Goal: Task Accomplishment & Management: Use online tool/utility

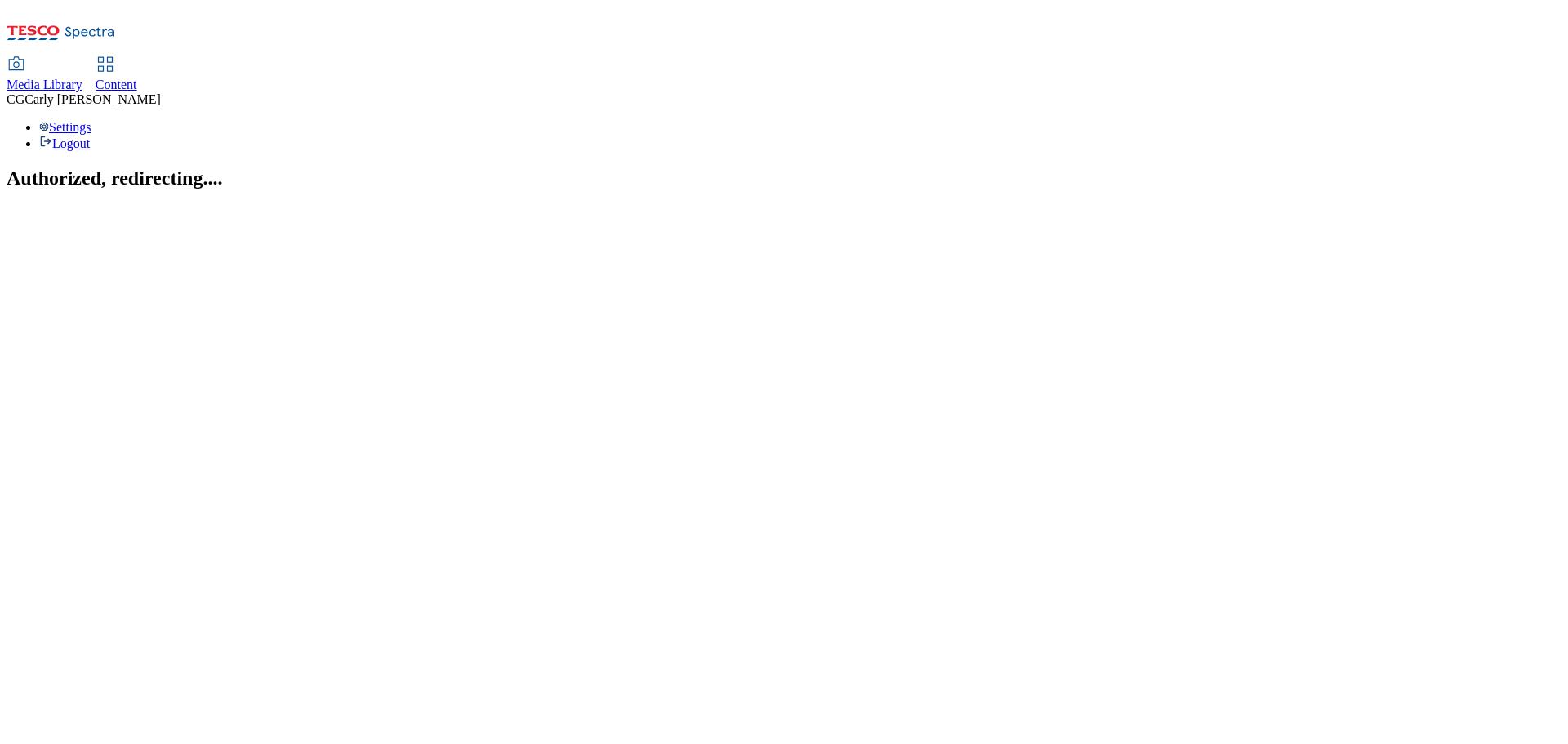
click at [137, 78] on span "Content" at bounding box center [116, 84] width 42 height 14
select select "ghs-uk"
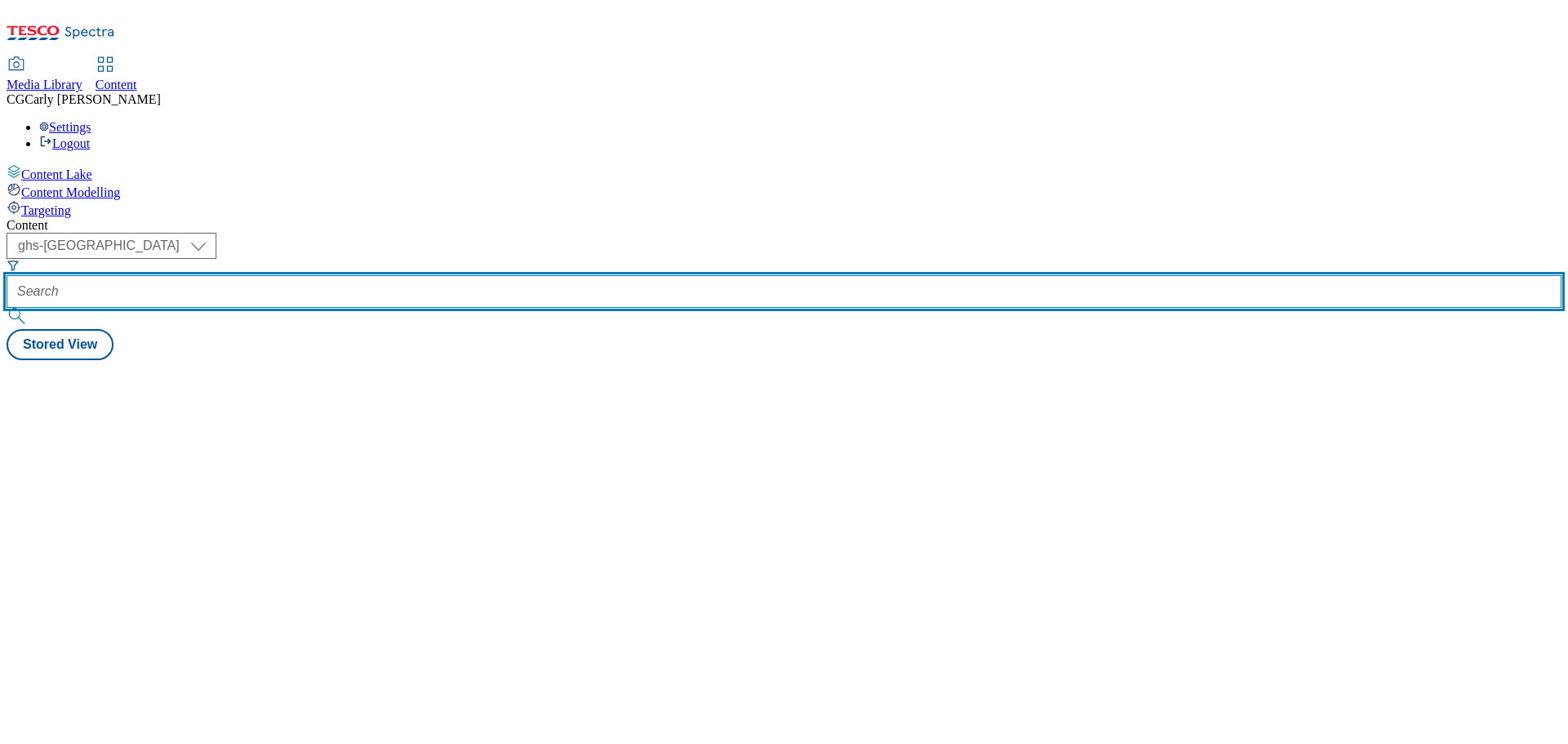
click at [369, 275] on input "text" at bounding box center [784, 291] width 1555 height 33
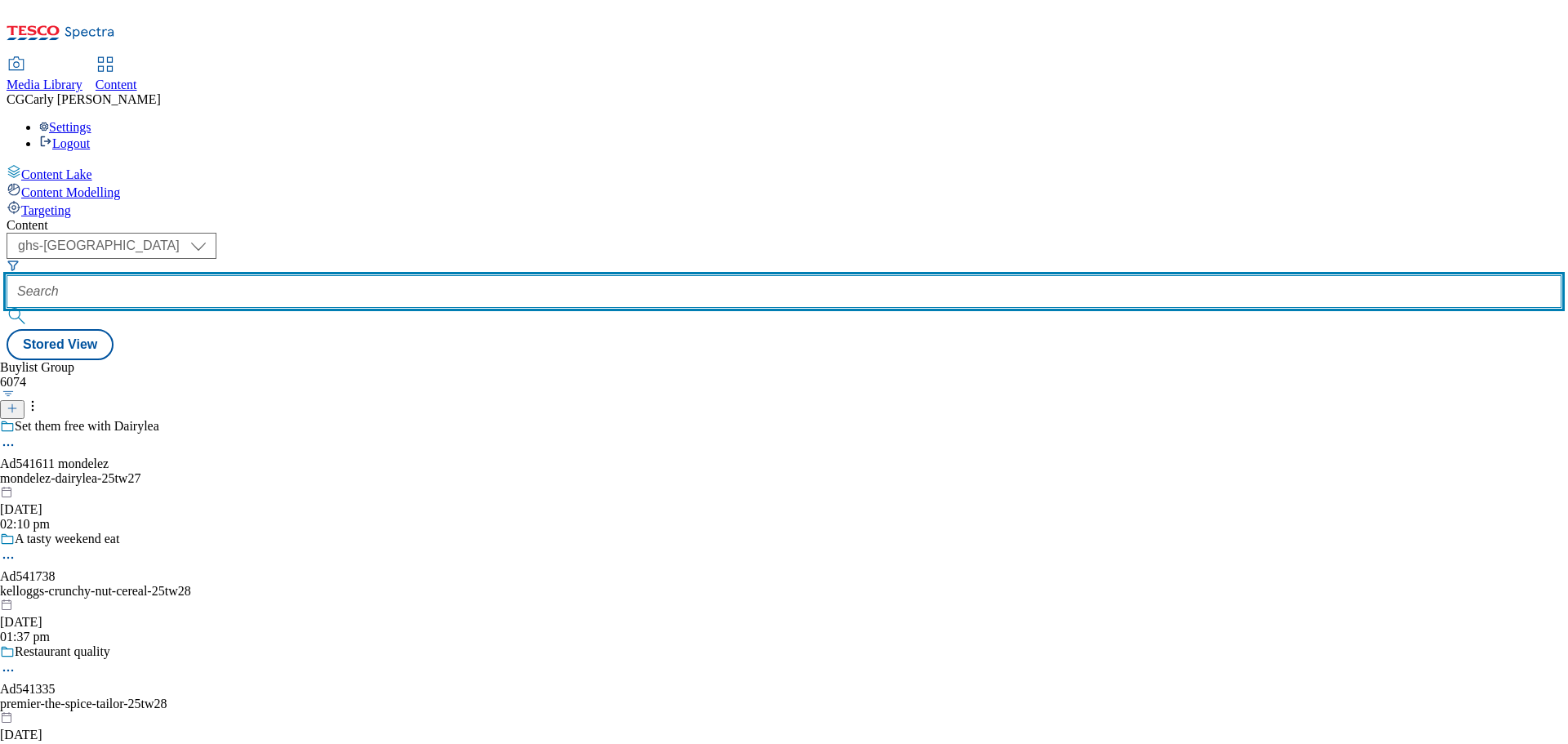
paste input "pladis-mcvities-bzp-6"
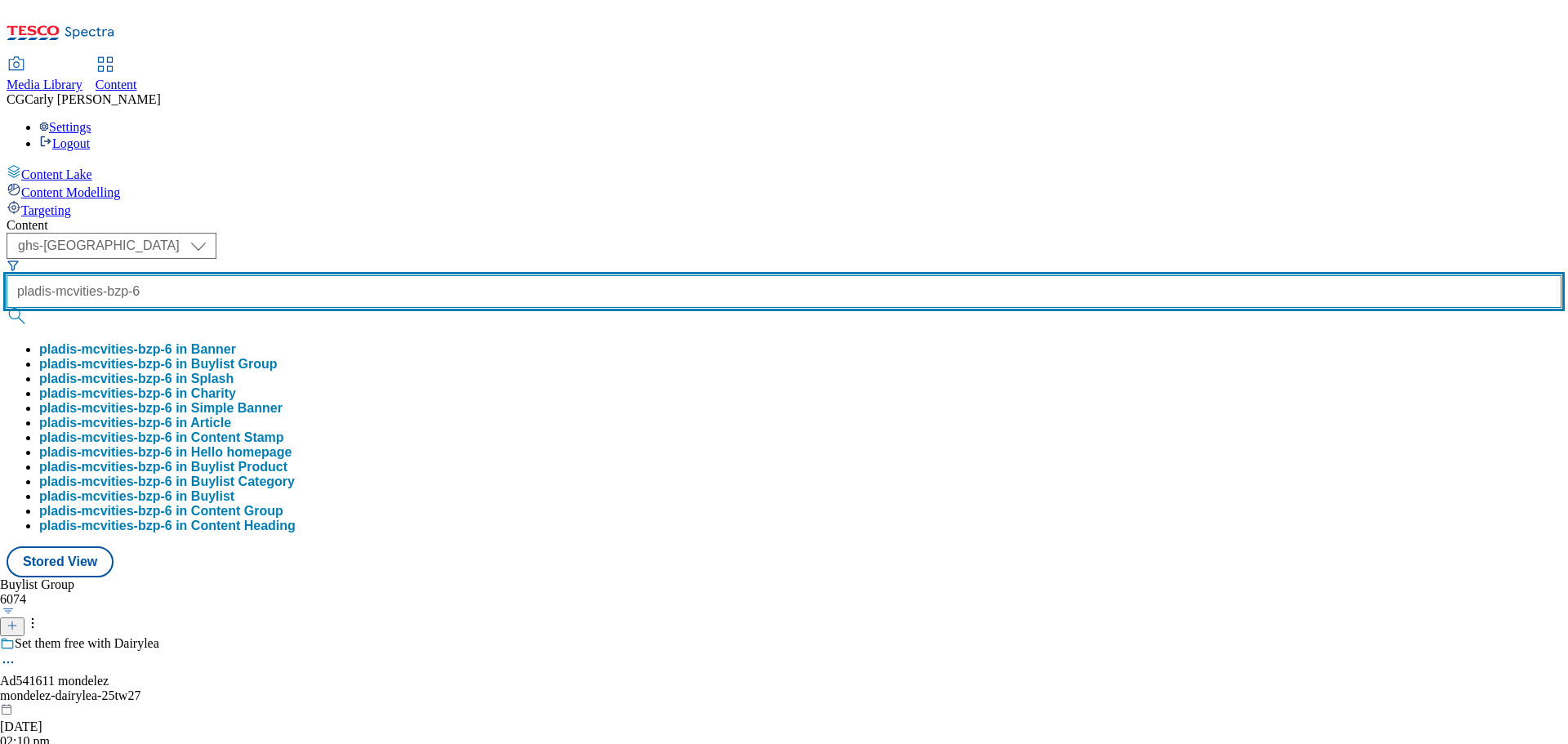
type input "pladis-mcvities-bzp-6"
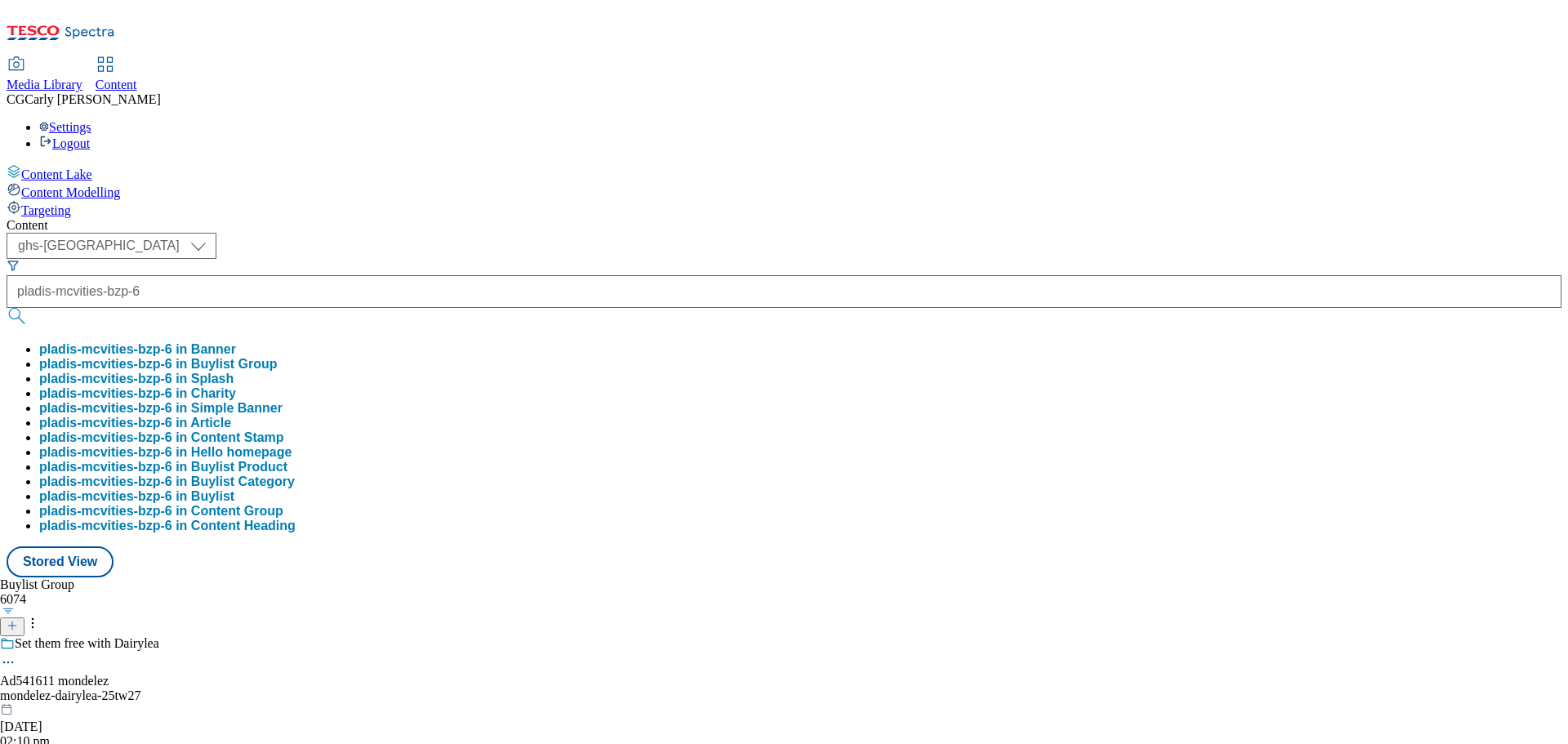
click at [278, 356] on button "pladis-mcvities-bzp-6 in Buylist Group" at bounding box center [158, 364] width 238 height 15
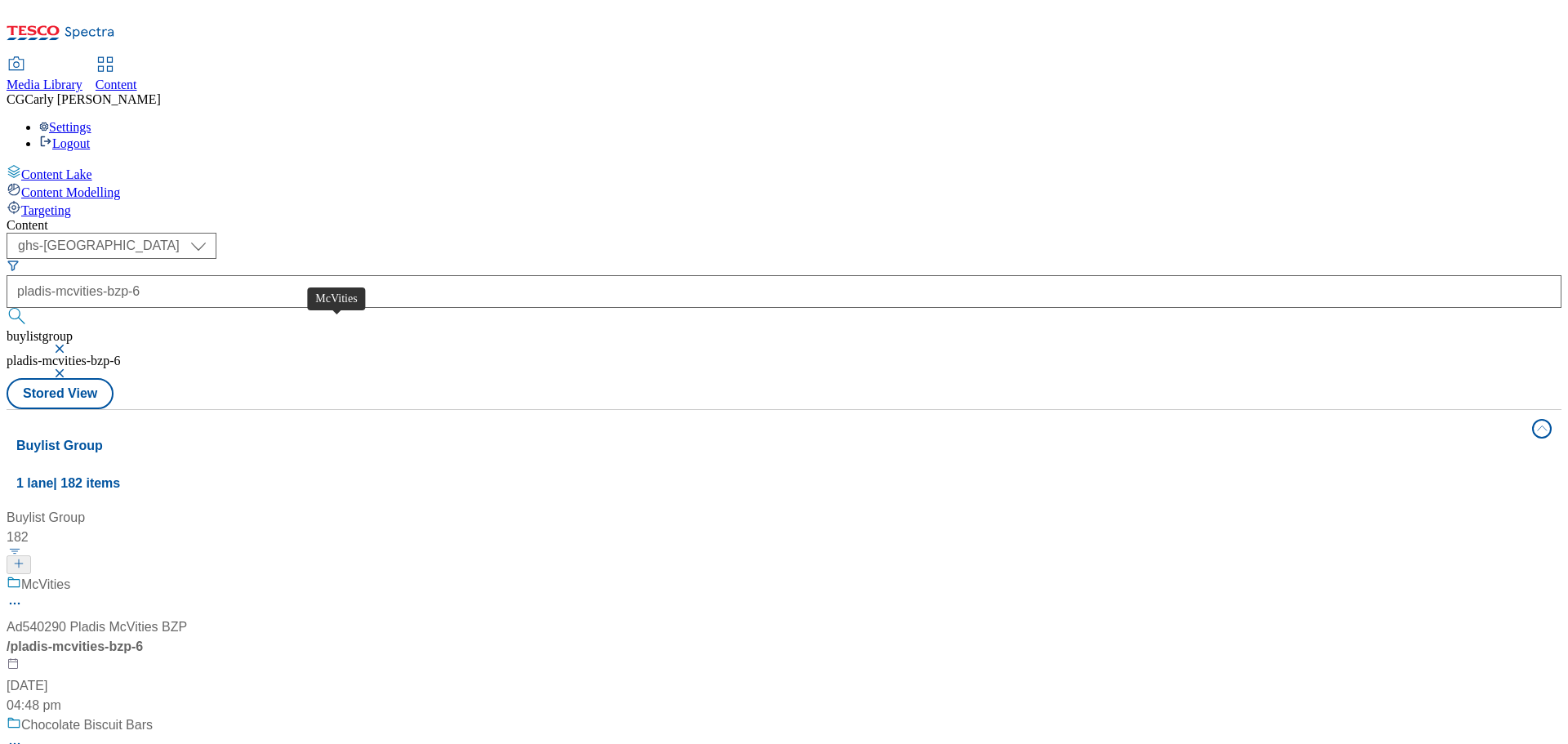
click at [70, 575] on div "McVities" at bounding box center [45, 584] width 49 height 20
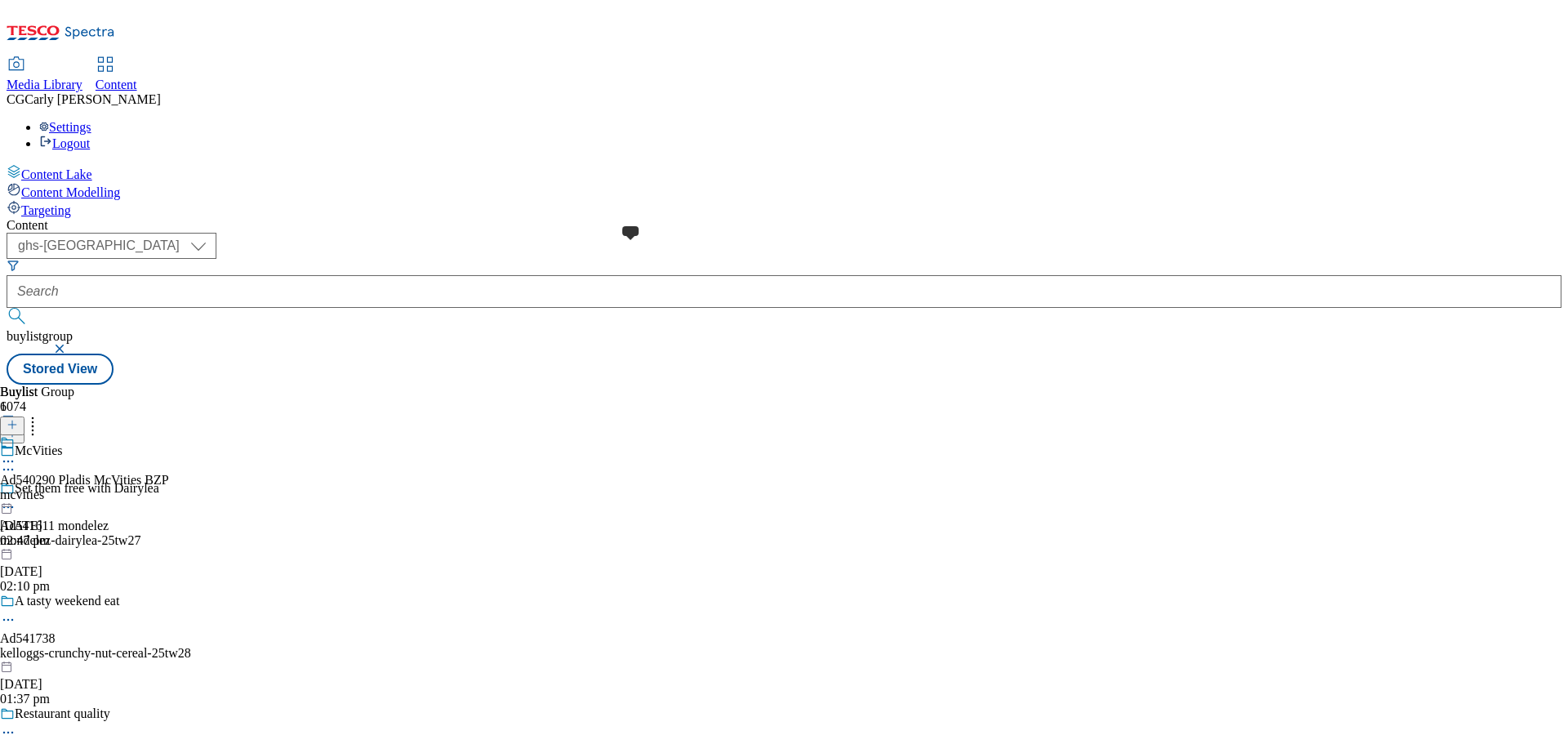
click at [15, 435] on span at bounding box center [15, 443] width 0 height 18
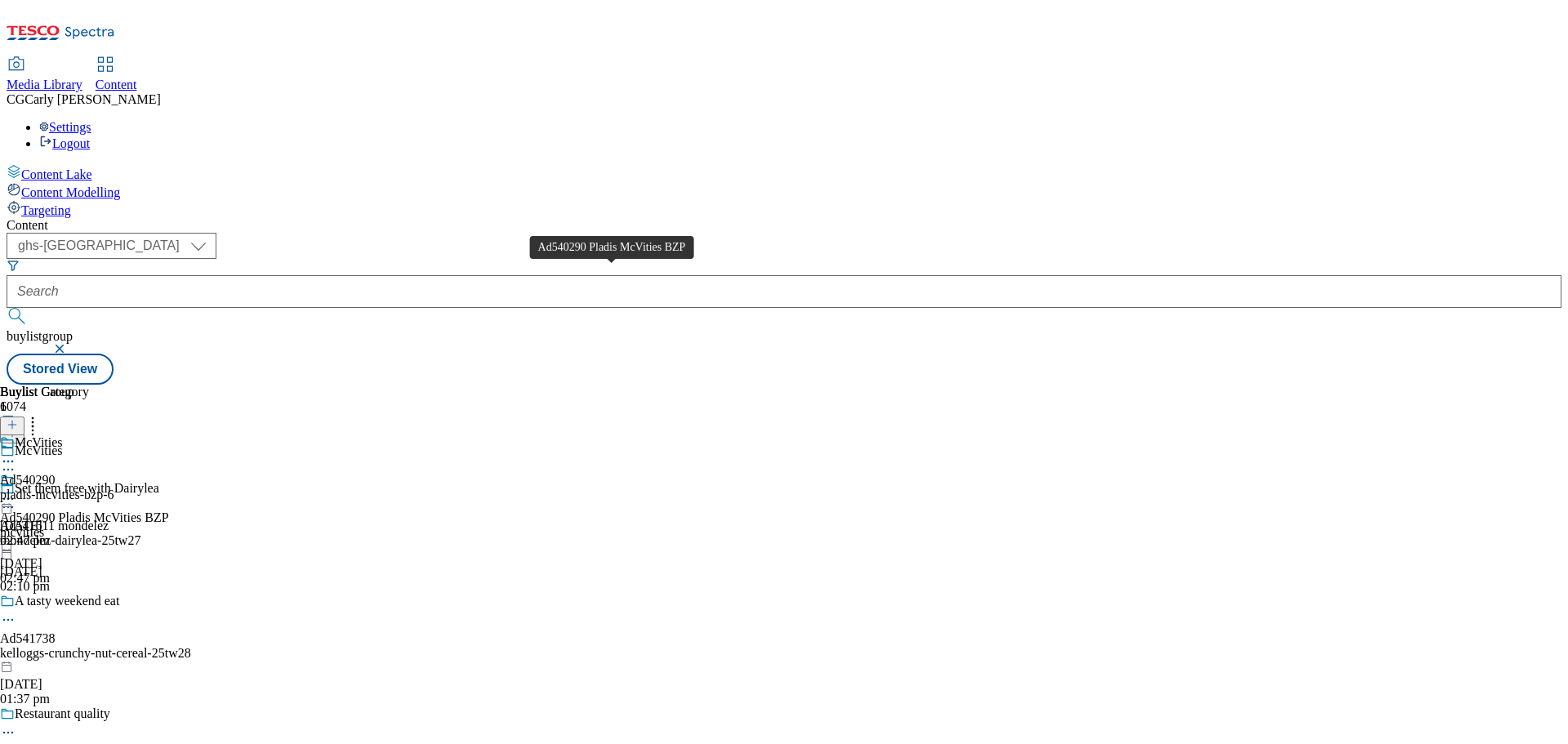
click at [169, 510] on div "Ad540290 Pladis McVities BZP" at bounding box center [84, 518] width 169 height 15
click at [62, 435] on div "McVities" at bounding box center [39, 442] width 48 height 15
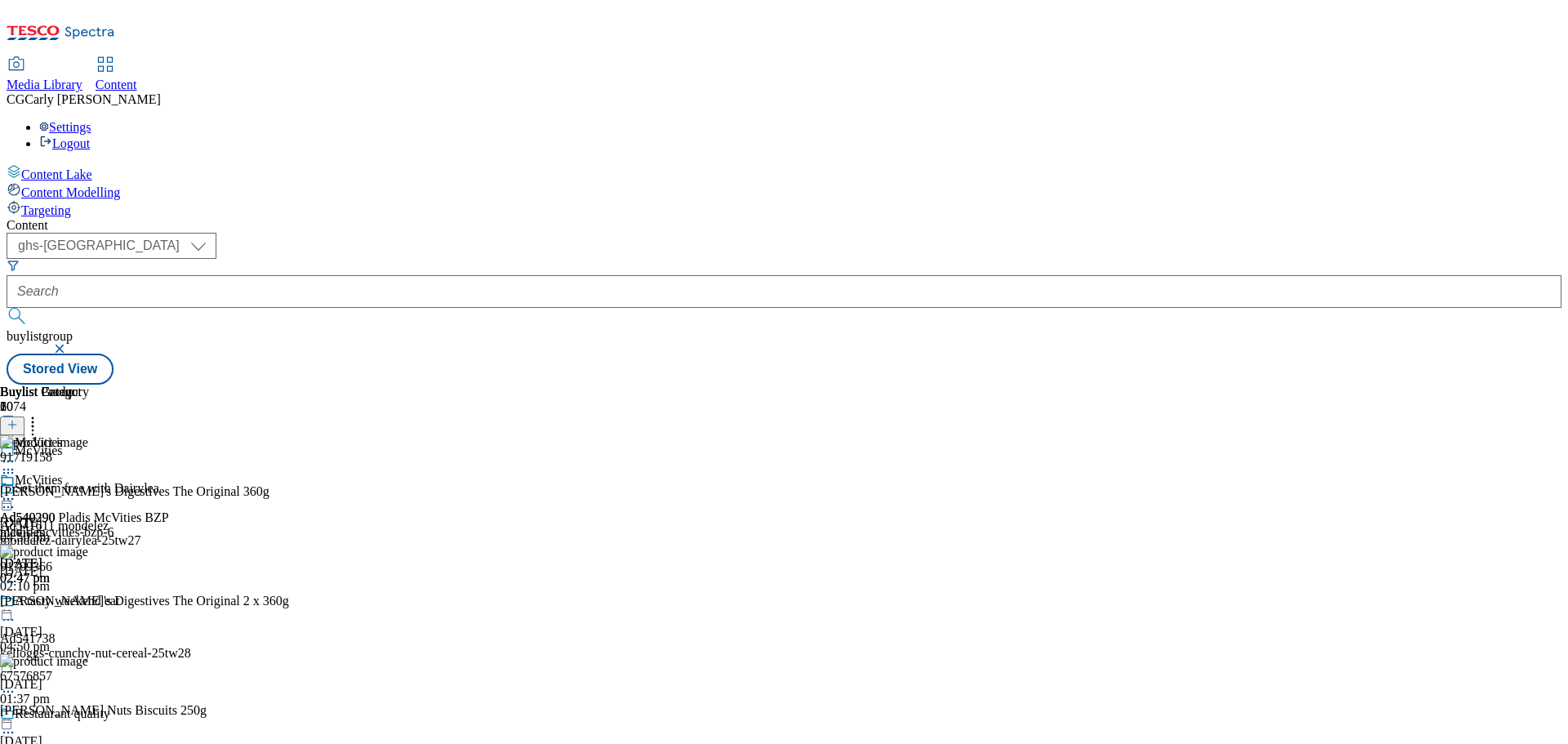
scroll to position [2890, 0]
drag, startPoint x: 1273, startPoint y: 563, endPoint x: 1216, endPoint y: 569, distance: 57.3
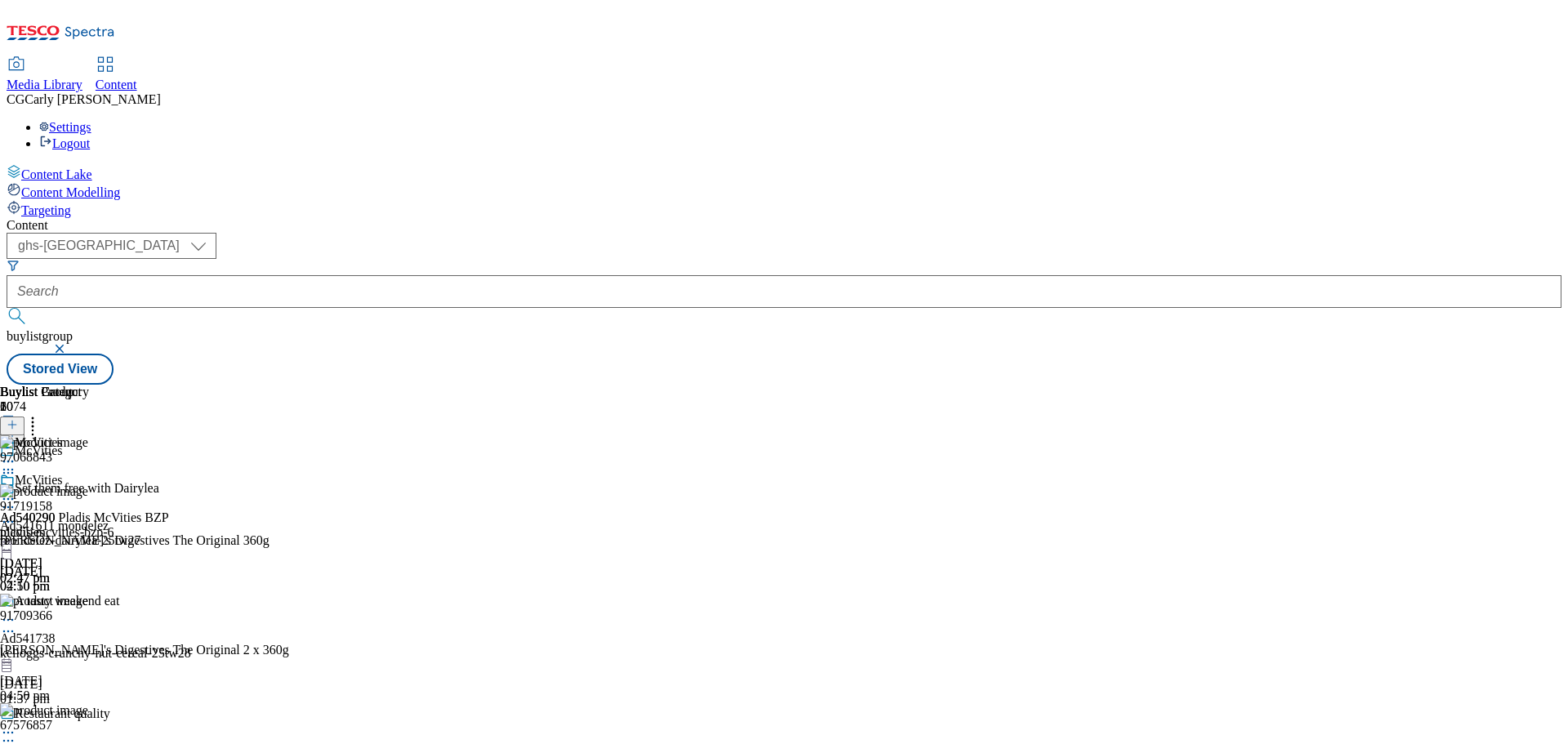
drag, startPoint x: 1277, startPoint y: 563, endPoint x: 1214, endPoint y: 562, distance: 63.0
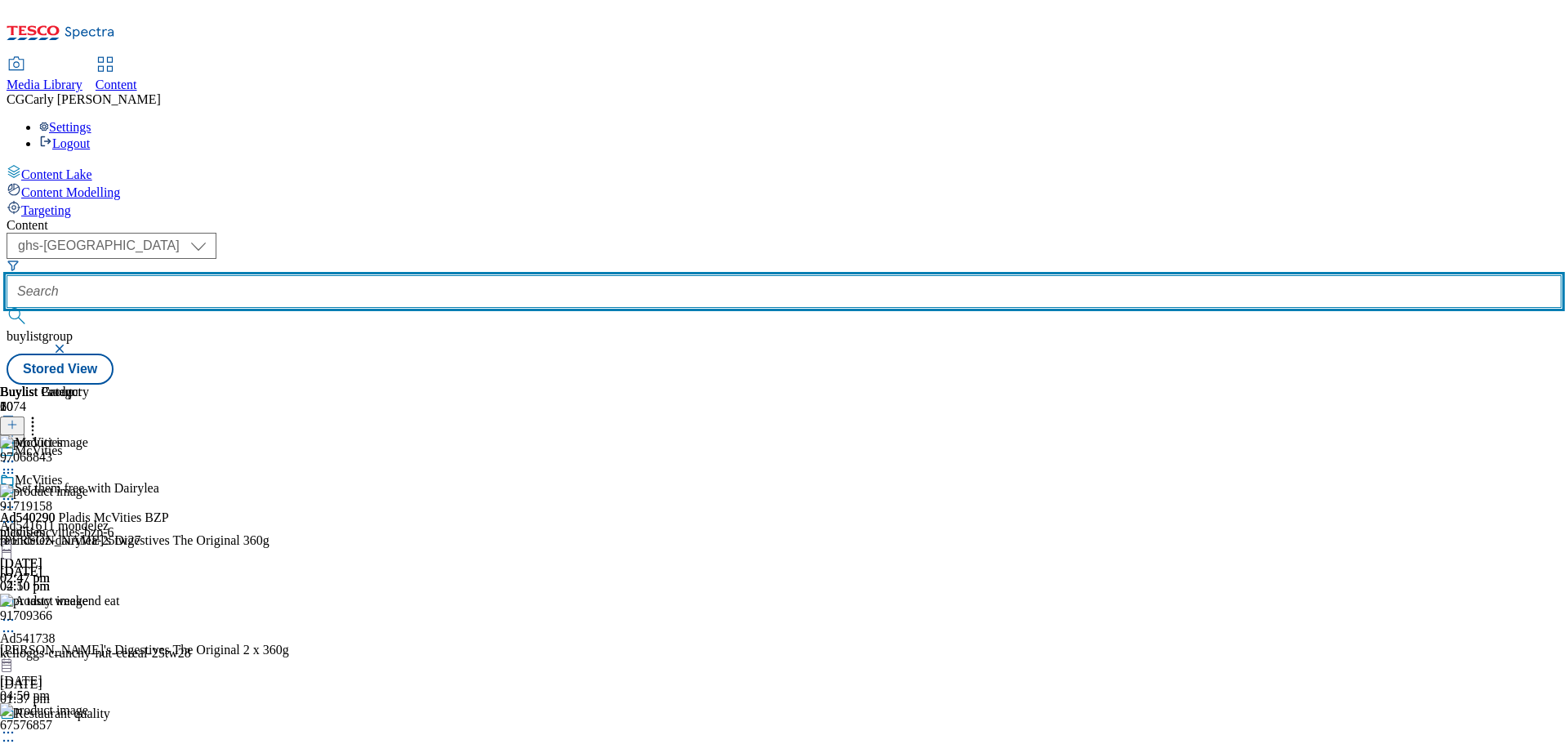
click at [392, 275] on input "text" at bounding box center [784, 291] width 1555 height 33
paste input "pladis-mcvities-bzp"
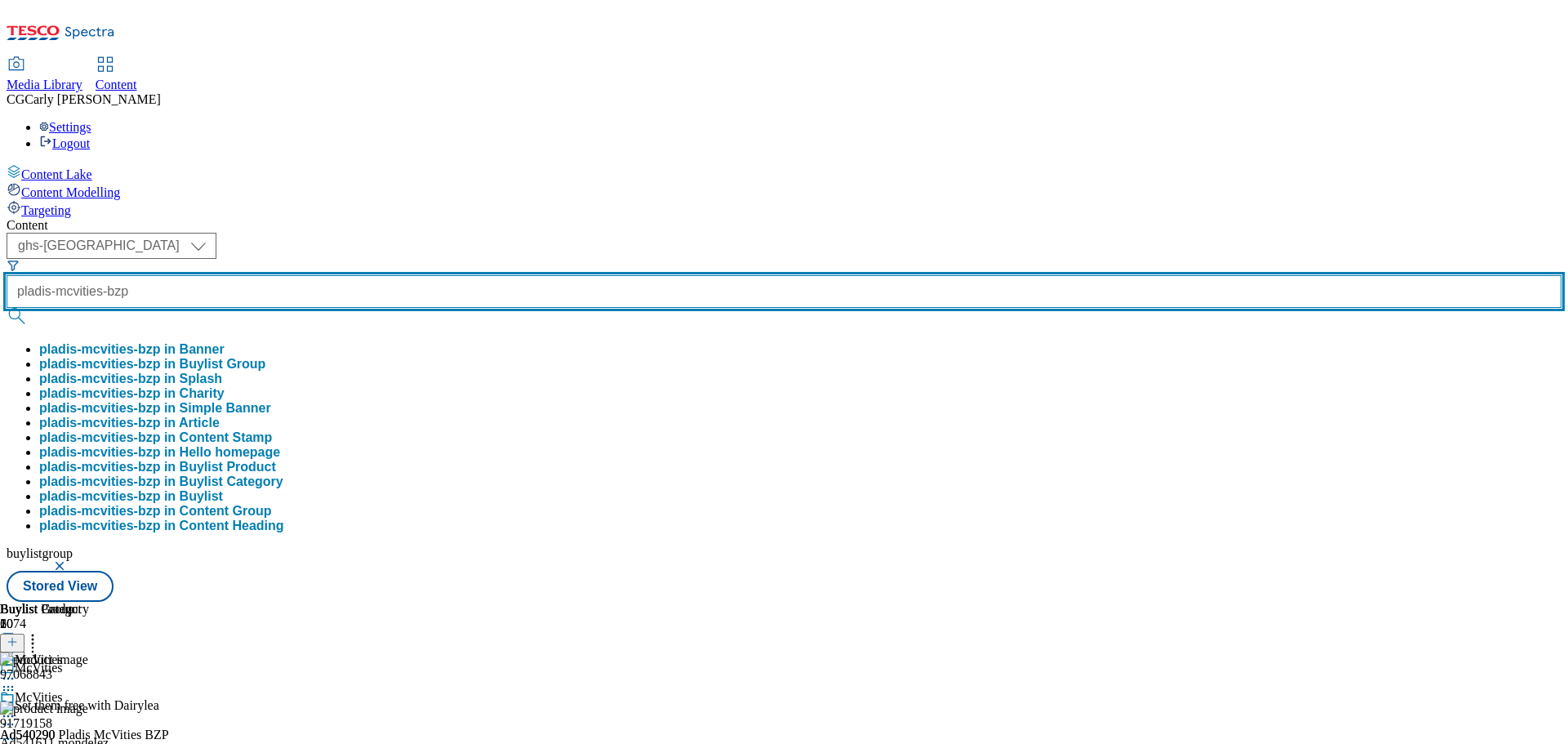
type input "pladis-mcvities-bzp"
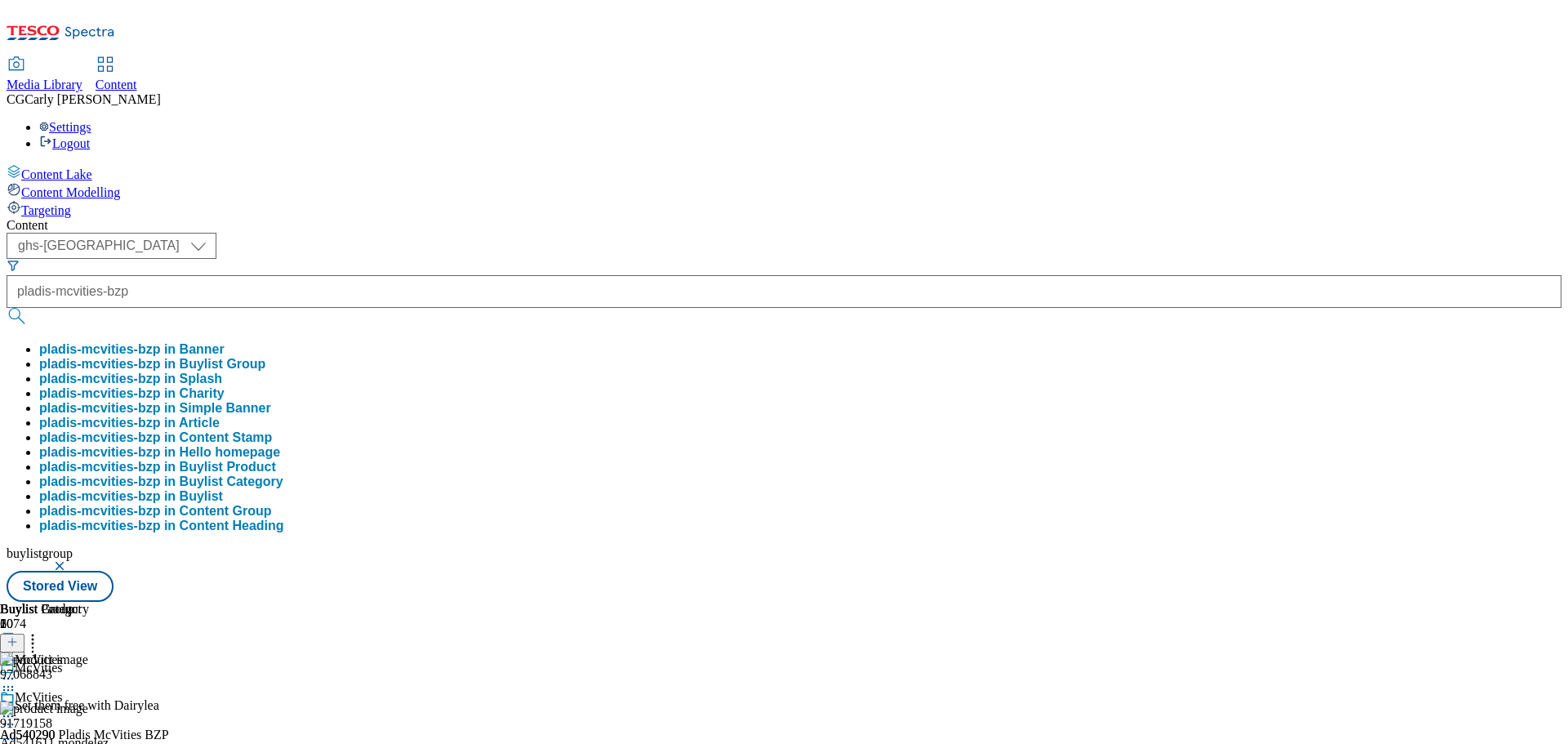
click at [266, 356] on button "pladis-mcvities-bzp in Buylist Group" at bounding box center [151, 364] width 226 height 15
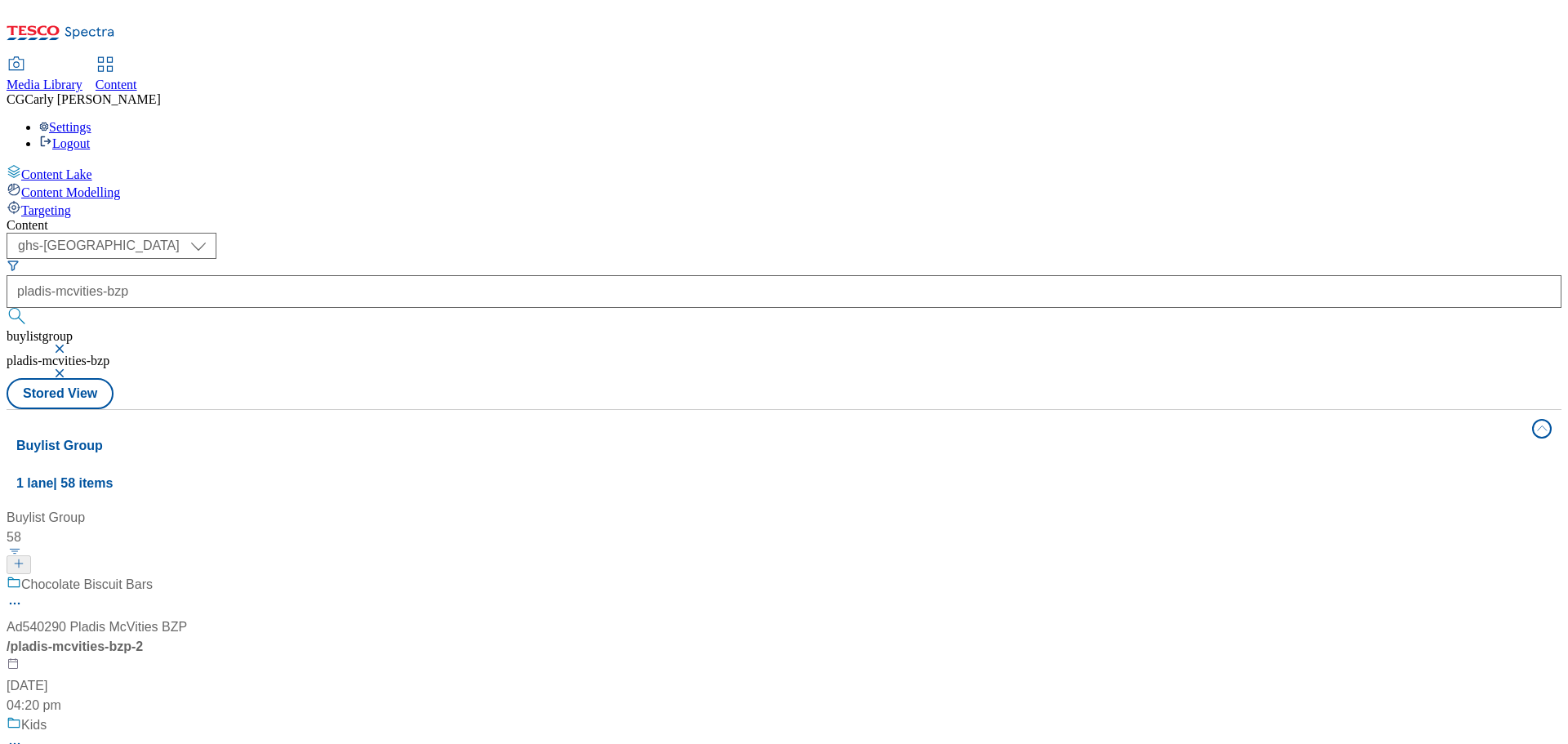
scroll to position [653, 0]
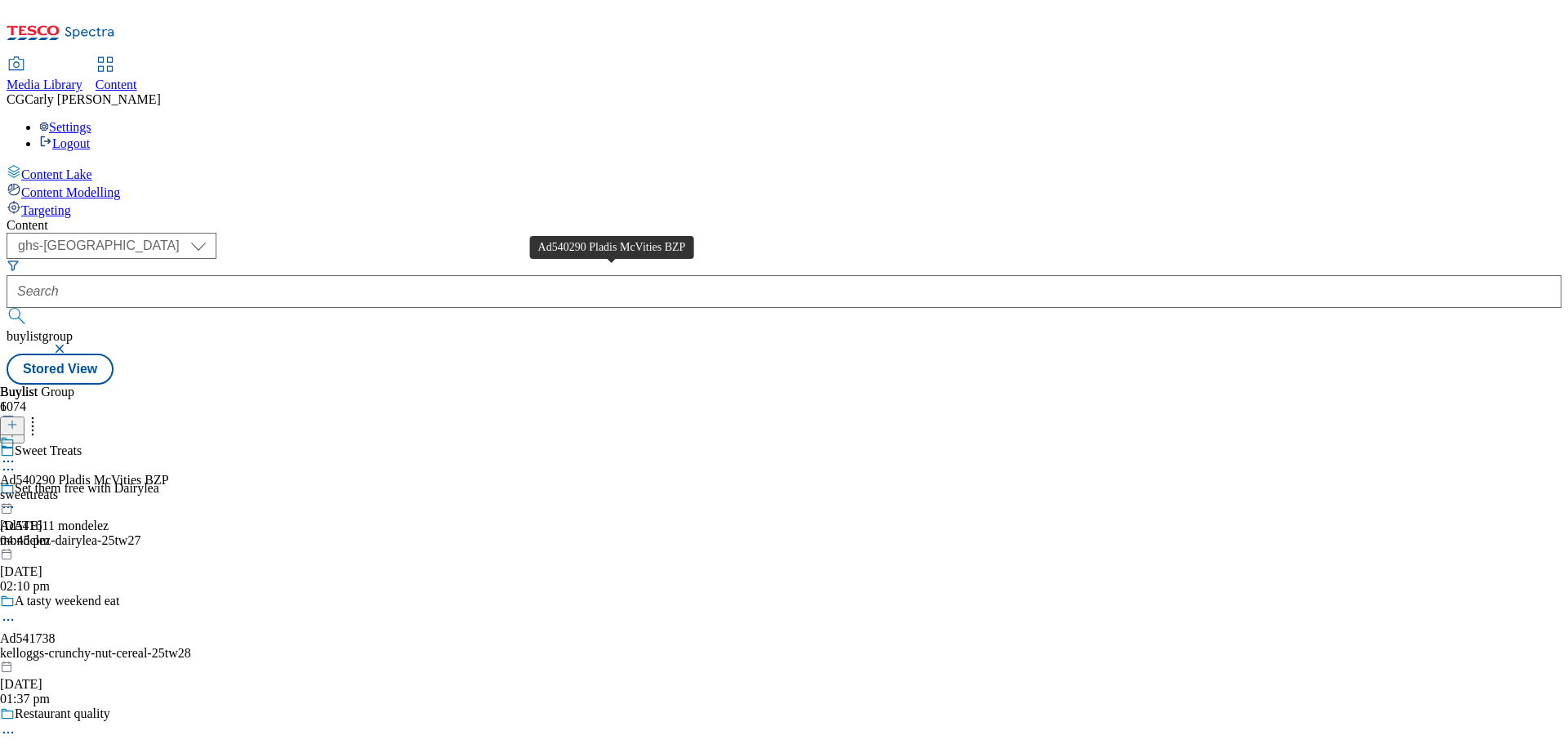
click at [169, 473] on div "Ad540290 Pladis McVities BZP" at bounding box center [84, 480] width 169 height 15
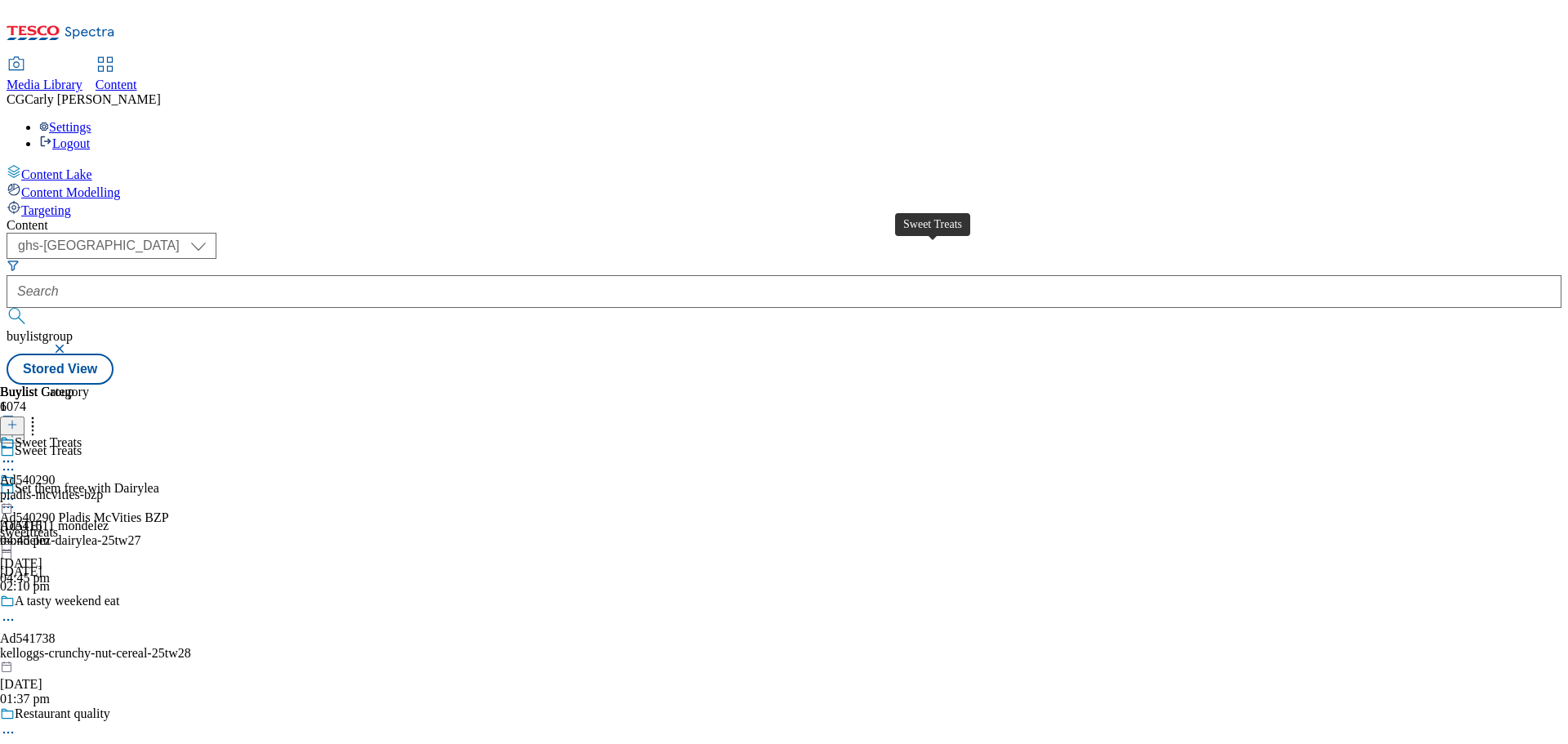
click at [81, 435] on div "Sweet Treats" at bounding box center [48, 442] width 67 height 15
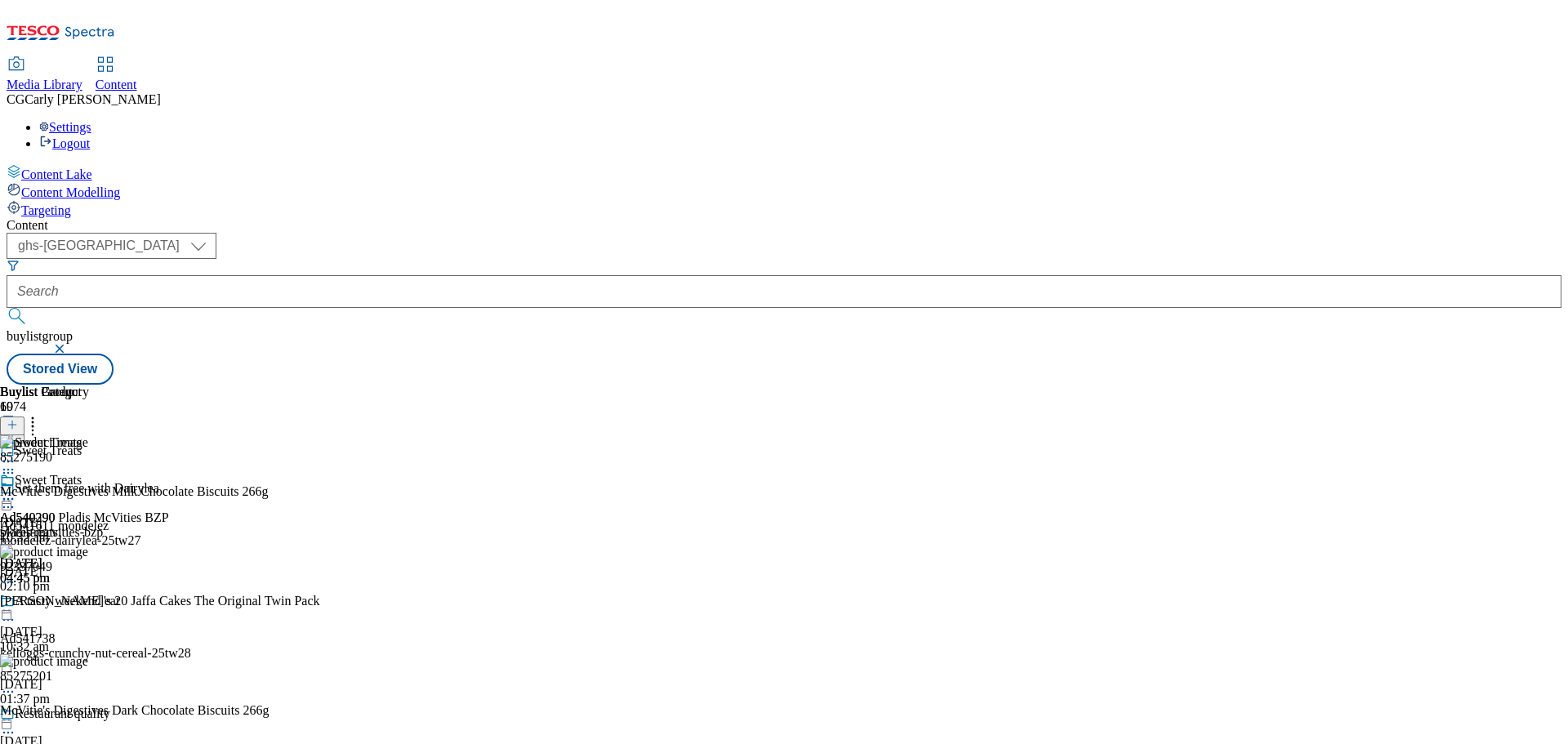
click at [18, 419] on icon at bounding box center [12, 424] width 11 height 11
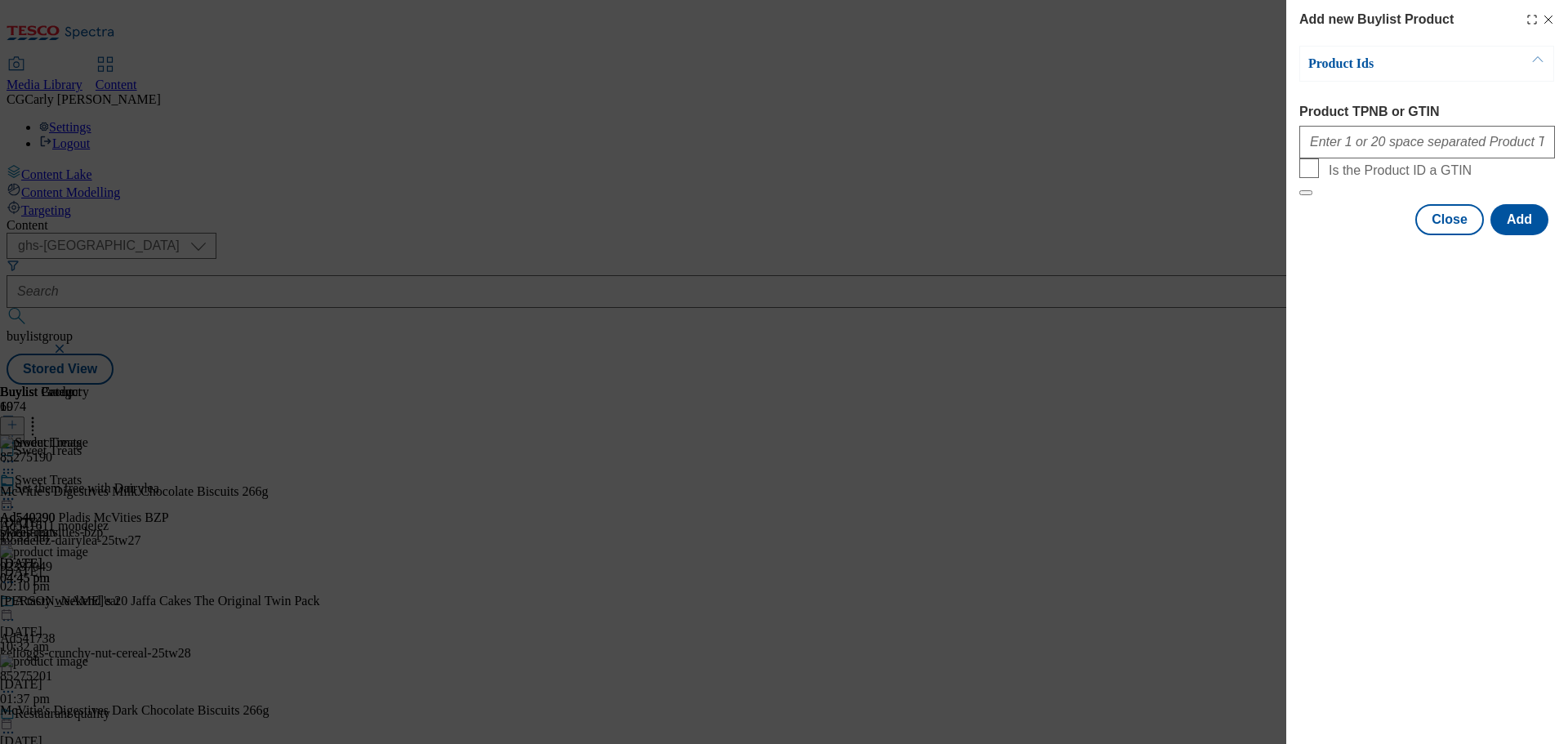
click at [1383, 159] on div "Modal" at bounding box center [1427, 138] width 255 height 39
click at [1387, 155] on input "Product TPNB or GTIN" at bounding box center [1427, 142] width 255 height 33
paste input "96719830 96923772 97068843"
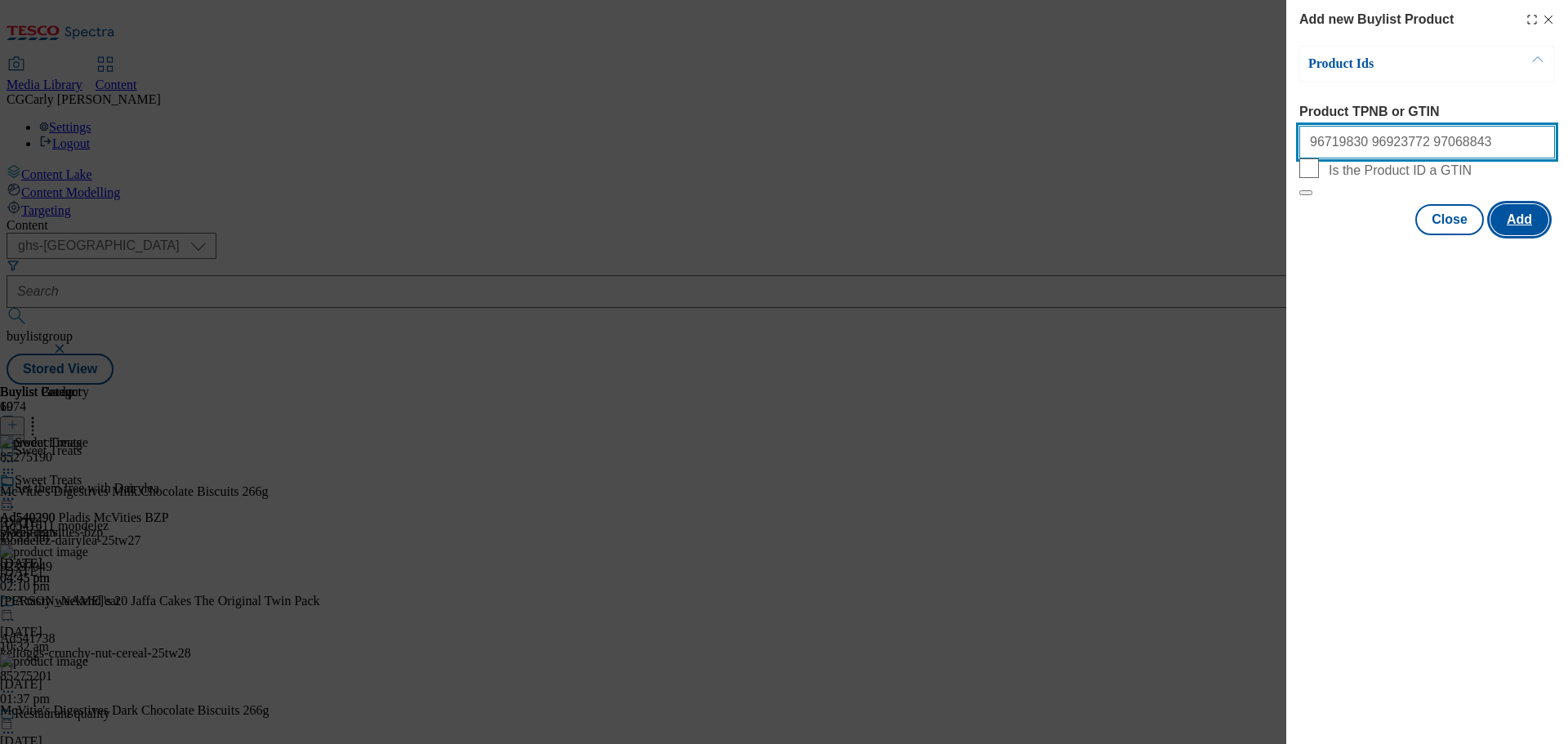
type input "96719830 96923772 97068843"
click at [1533, 235] on button "Add" at bounding box center [1519, 219] width 58 height 31
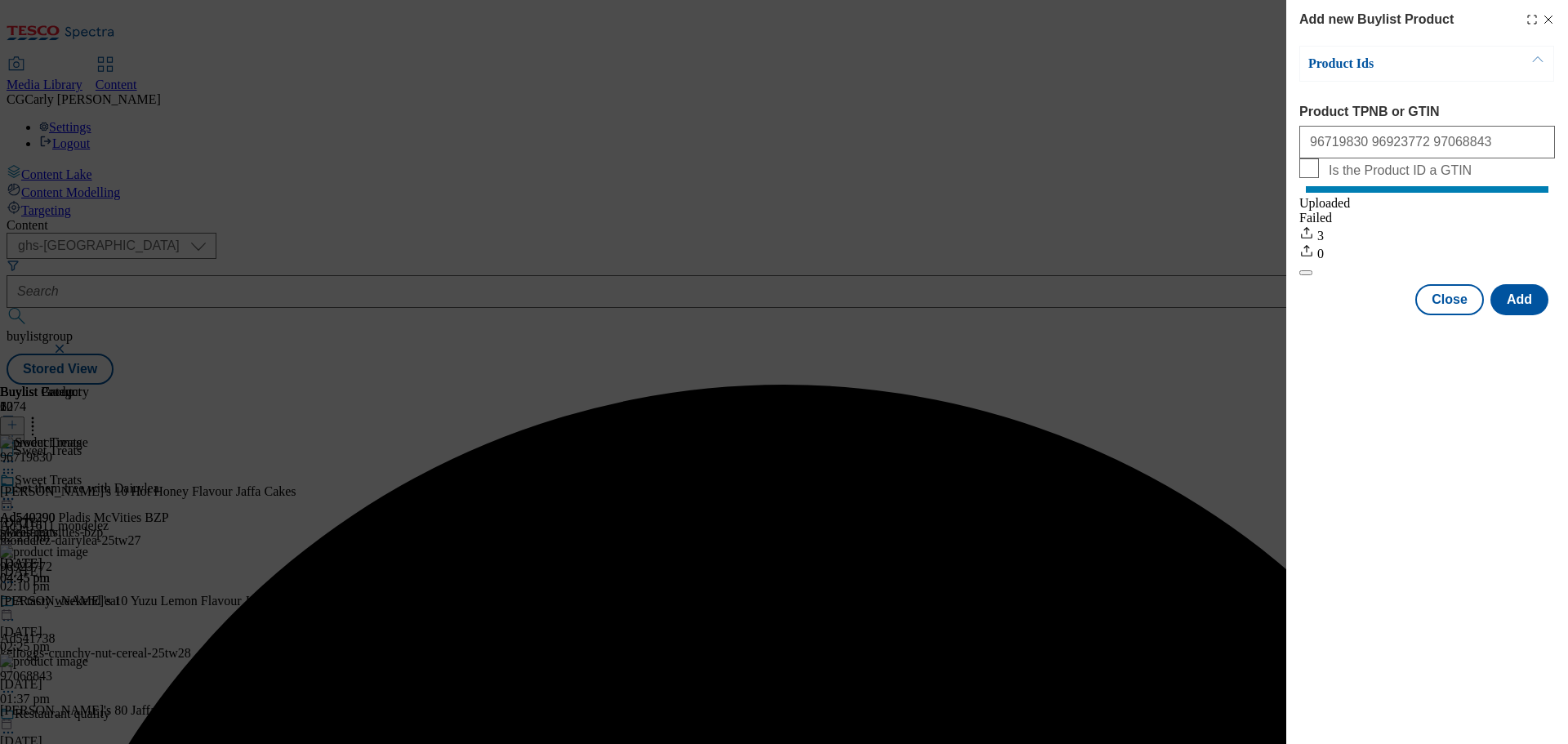
click at [1068, 73] on div "Add new Buylist Product Product Ids Product TPNB or GTIN 96719830 96923772 9706…" at bounding box center [784, 372] width 1568 height 744
click at [1548, 17] on icon "Modal" at bounding box center [1548, 20] width 13 height 13
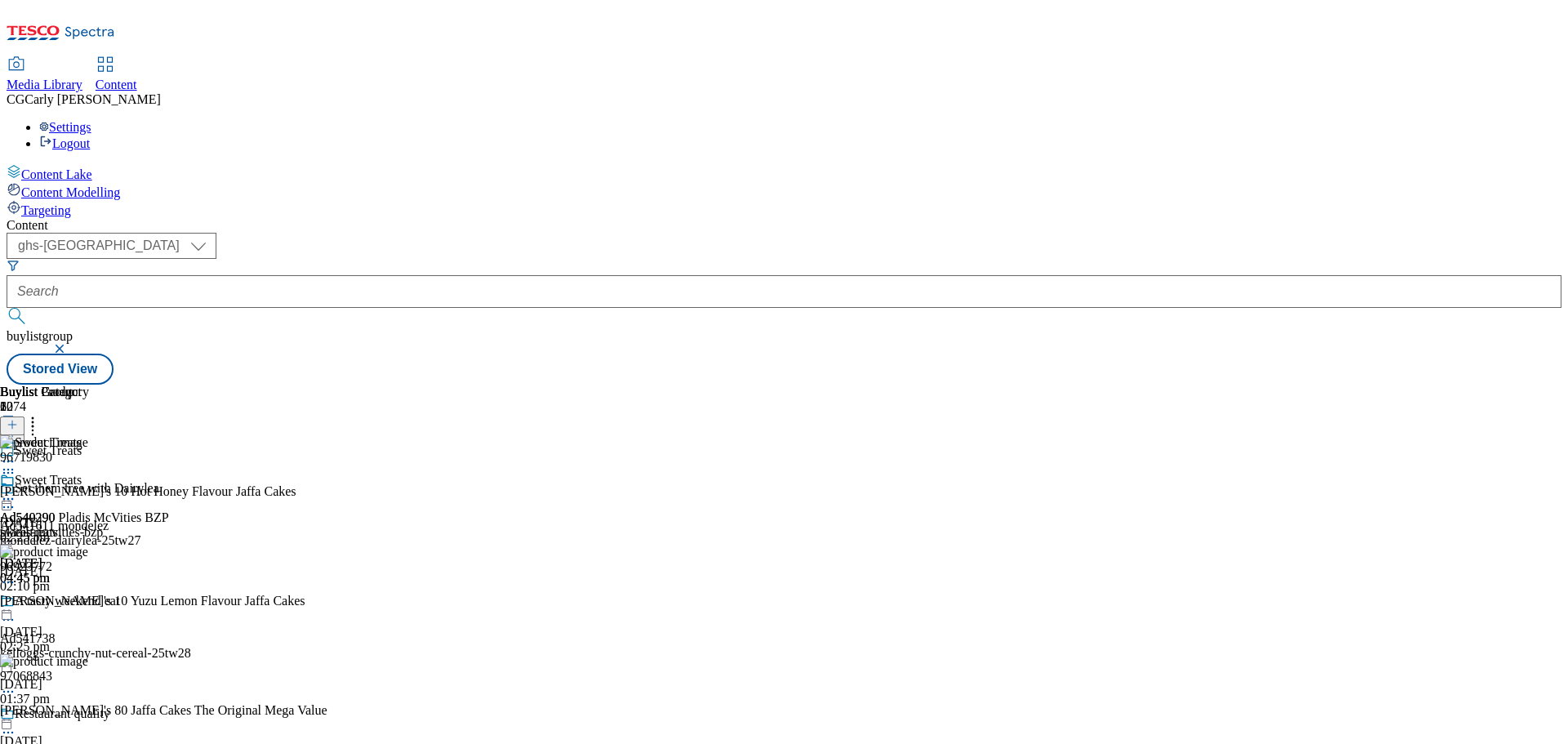
click at [16, 491] on icon at bounding box center [8, 498] width 16 height 16
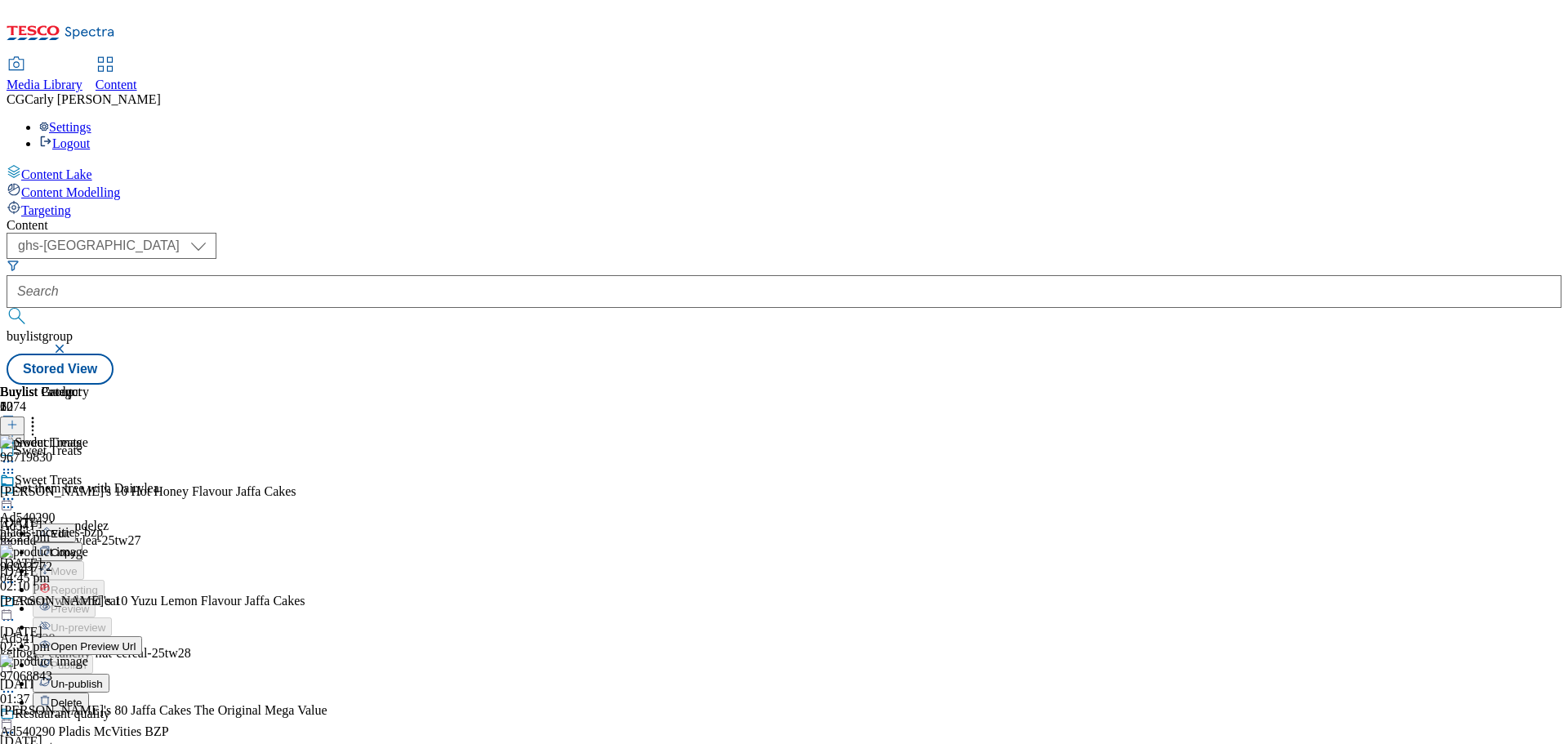
click at [103, 678] on span "Un-publish" at bounding box center [77, 683] width 52 height 12
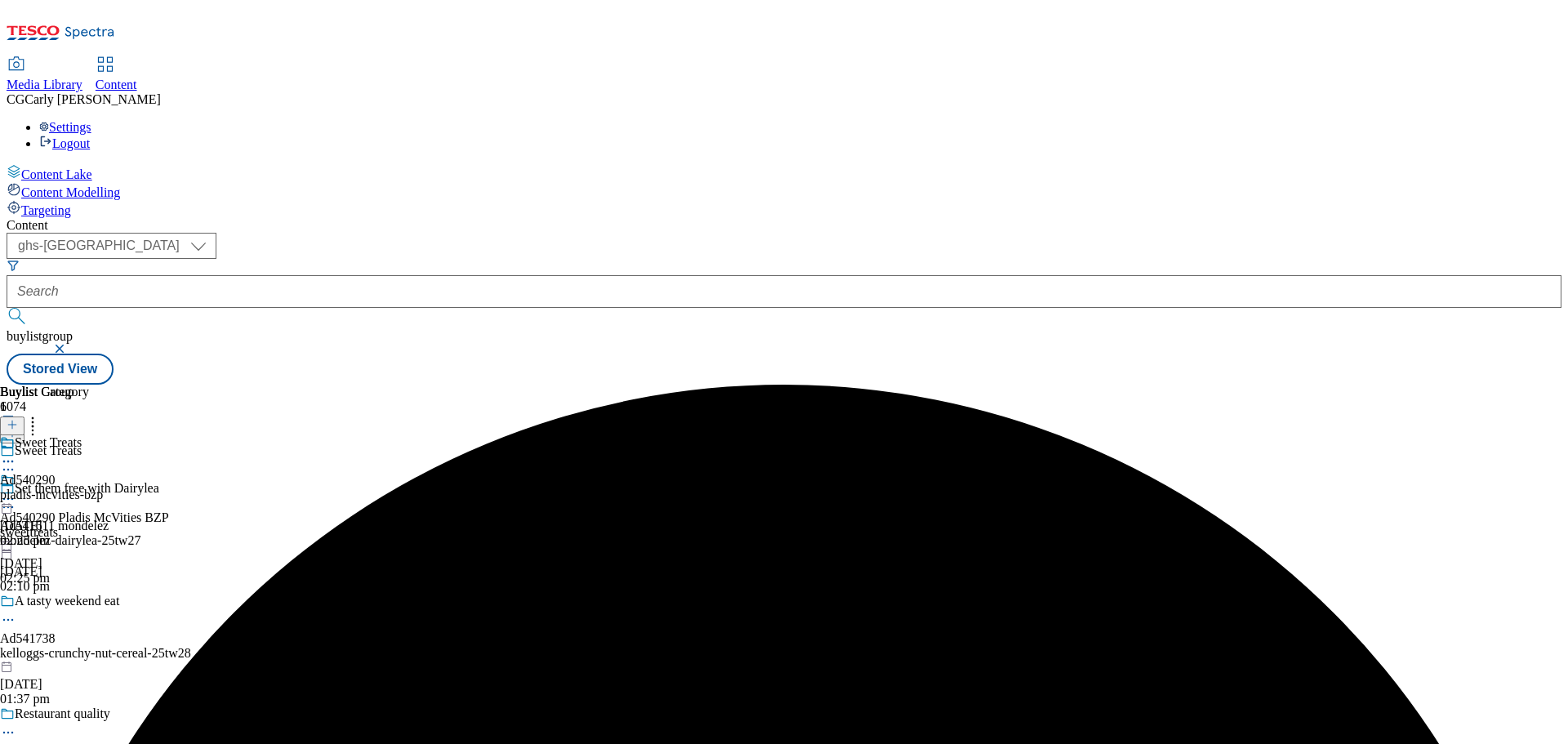
click at [16, 491] on icon at bounding box center [8, 498] width 16 height 16
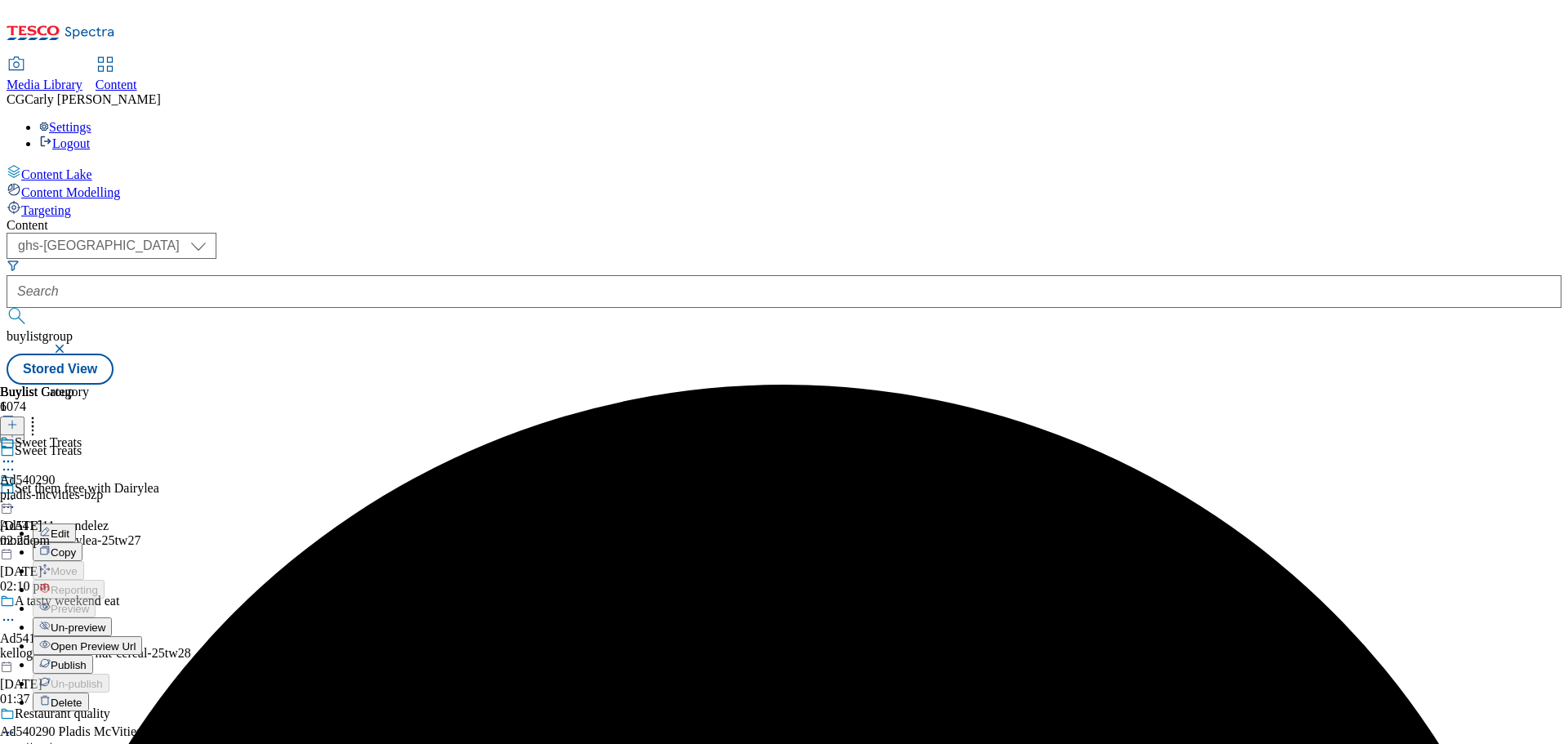
click at [105, 621] on span "Un-preview" at bounding box center [78, 627] width 55 height 12
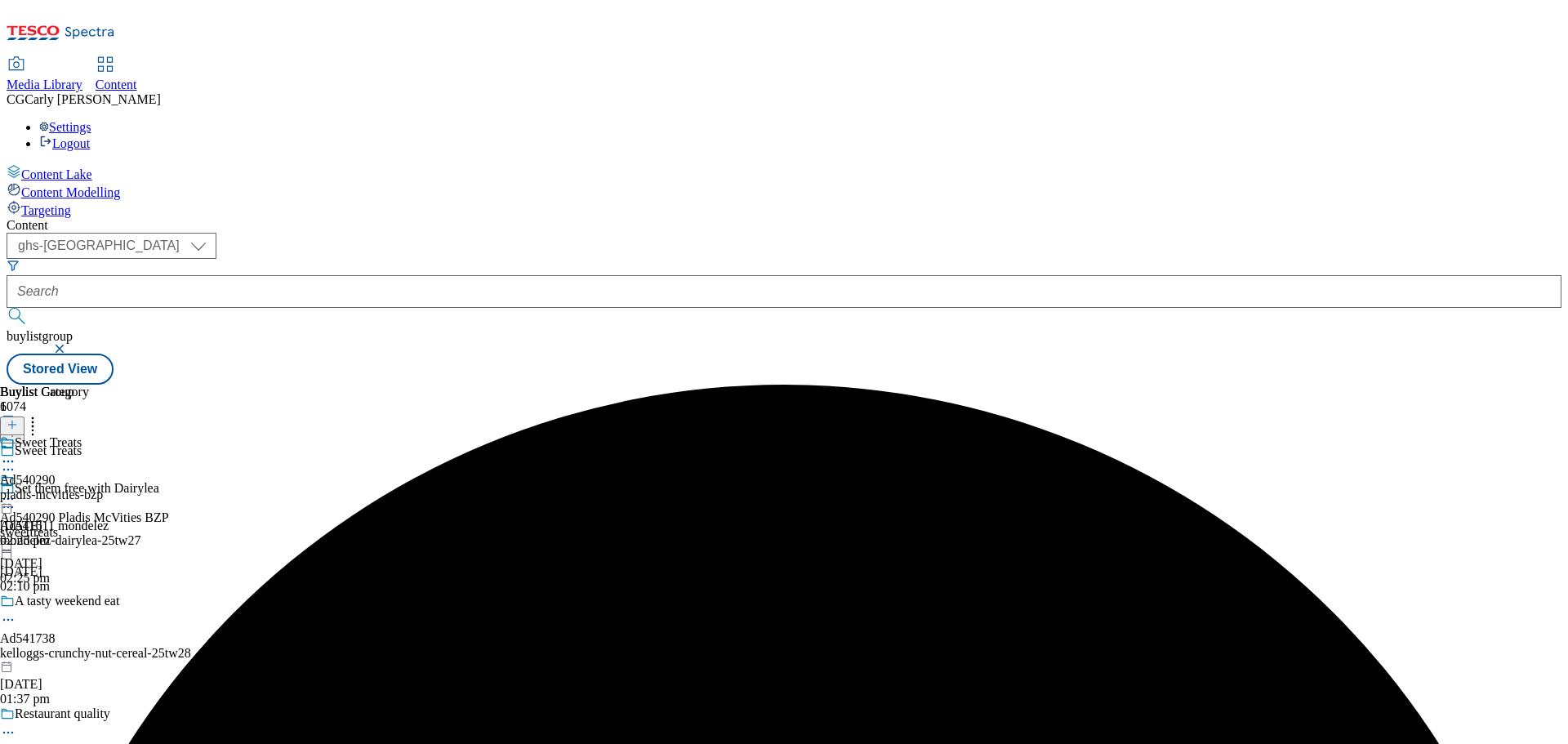
click at [16, 491] on icon at bounding box center [8, 498] width 16 height 16
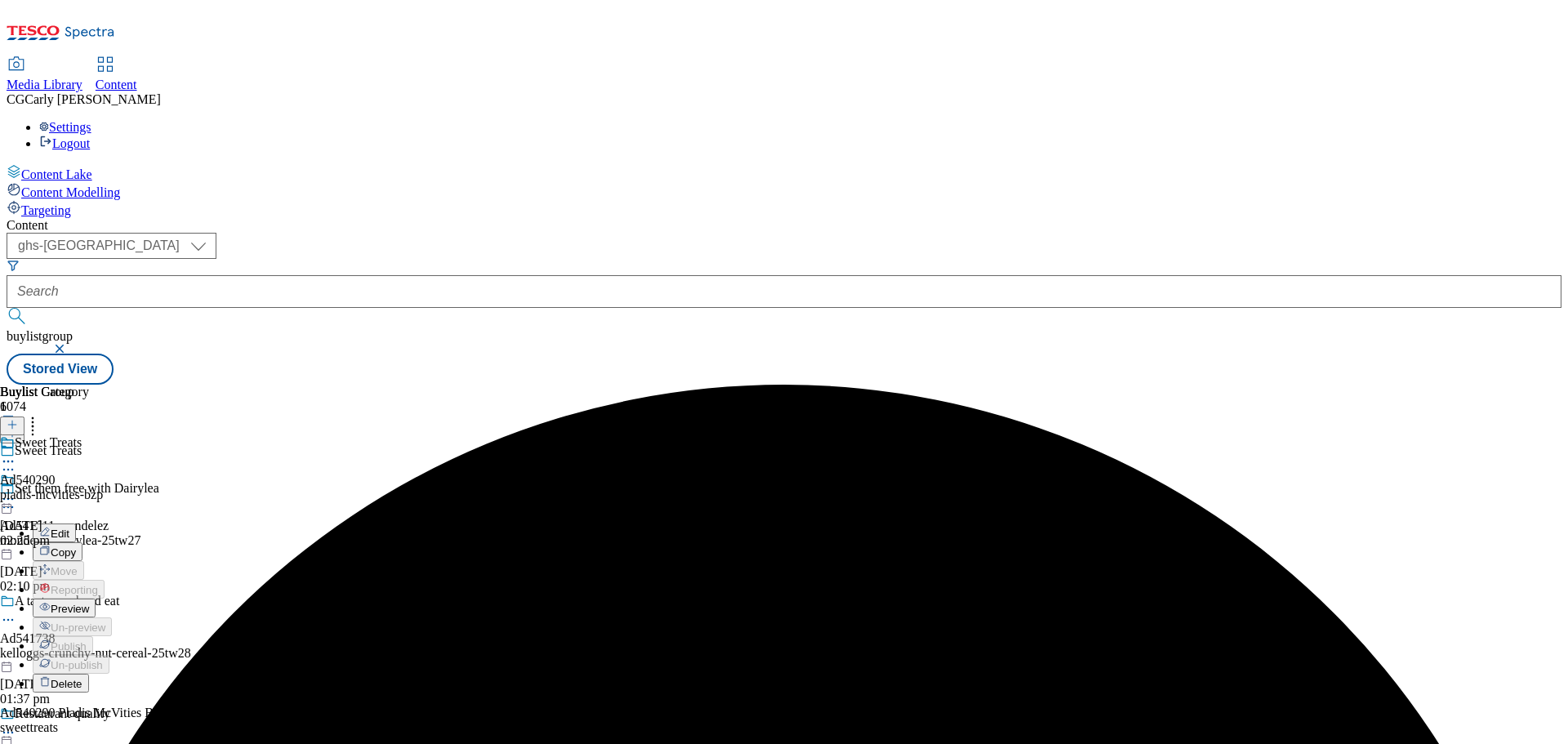
click at [89, 602] on span "Preview" at bounding box center [70, 608] width 39 height 12
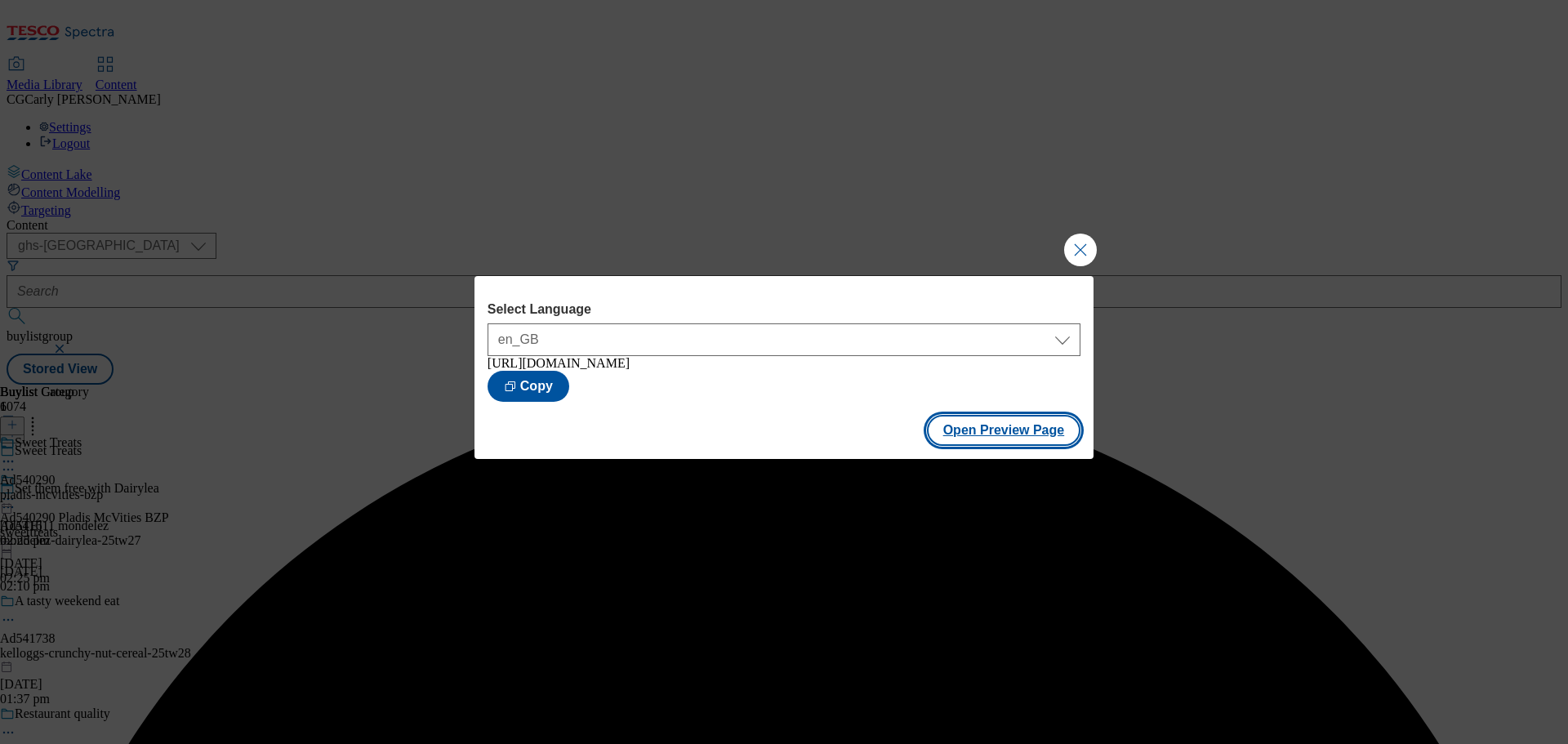
click at [1004, 435] on button "Open Preview Page" at bounding box center [1003, 430] width 154 height 31
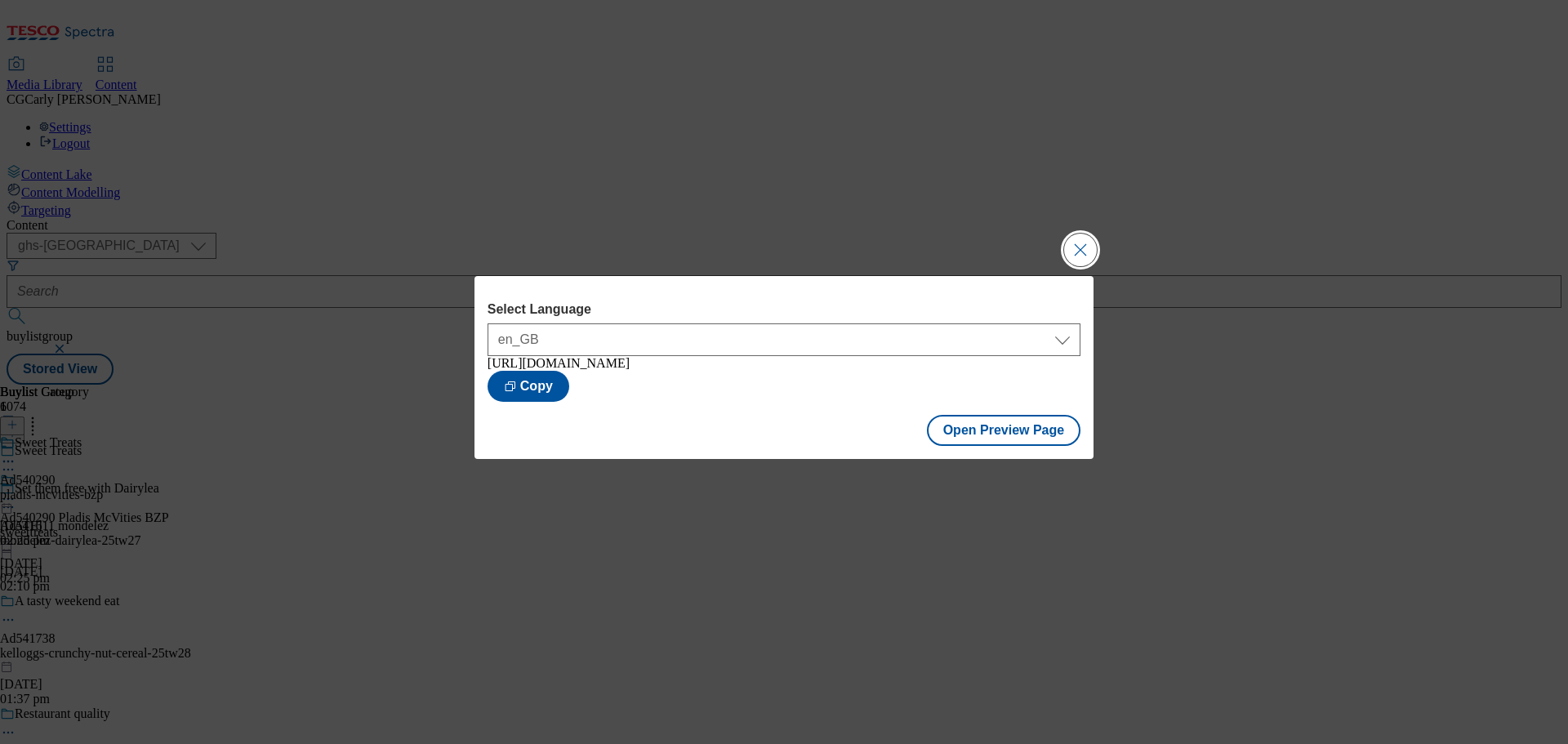
click at [1073, 237] on button "Close Modal" at bounding box center [1080, 250] width 33 height 33
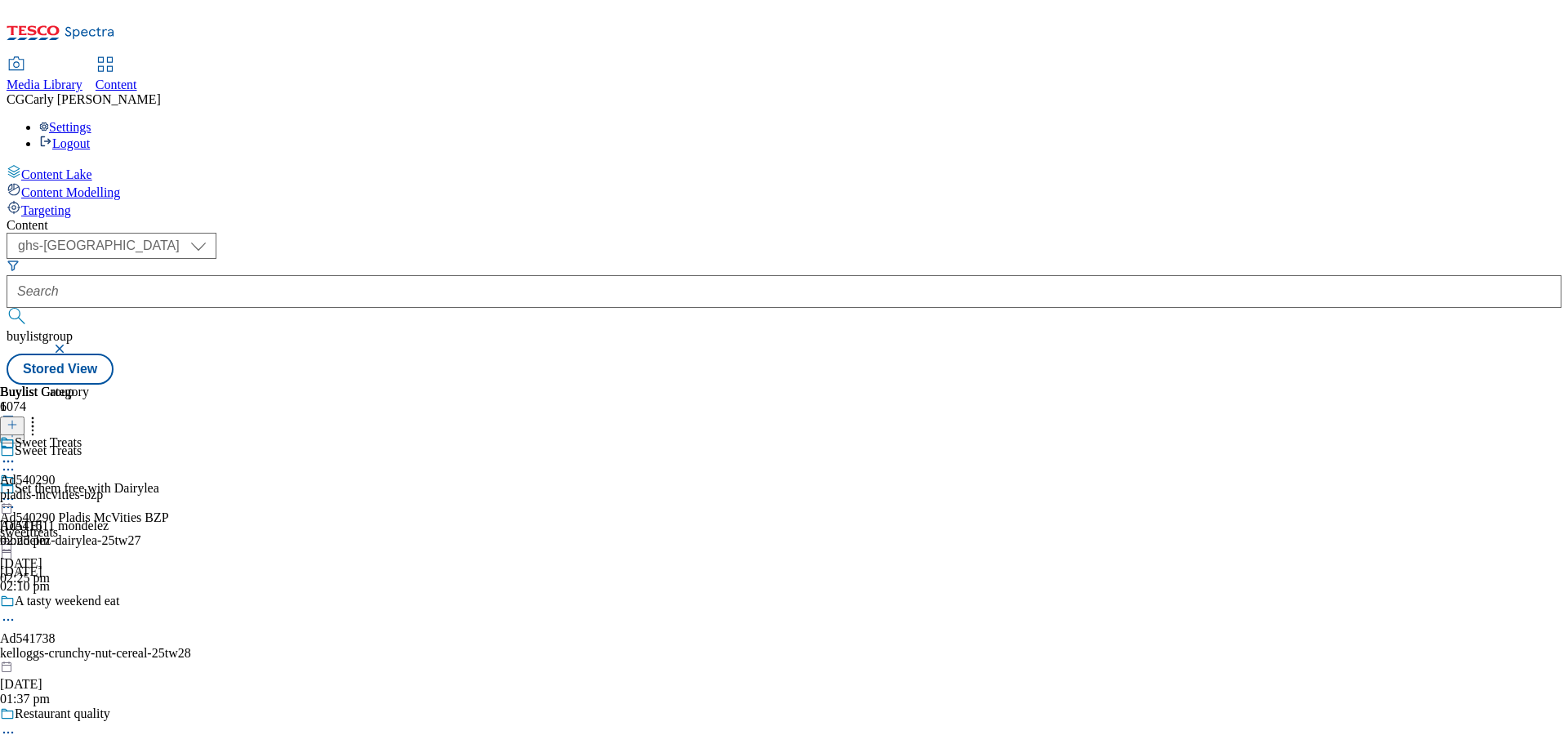
click at [16, 491] on icon at bounding box center [8, 498] width 16 height 16
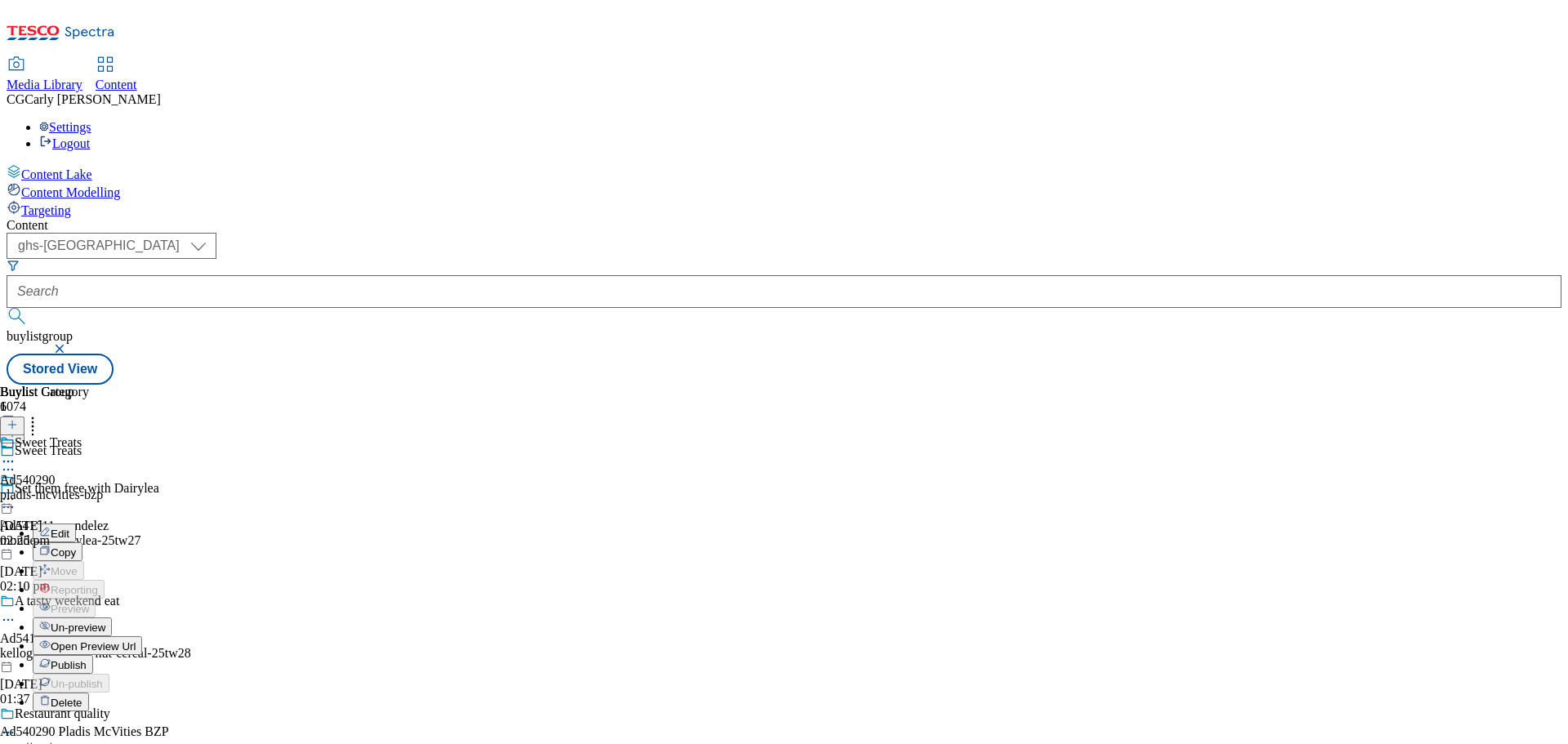
click at [87, 659] on span "Publish" at bounding box center [69, 665] width 36 height 12
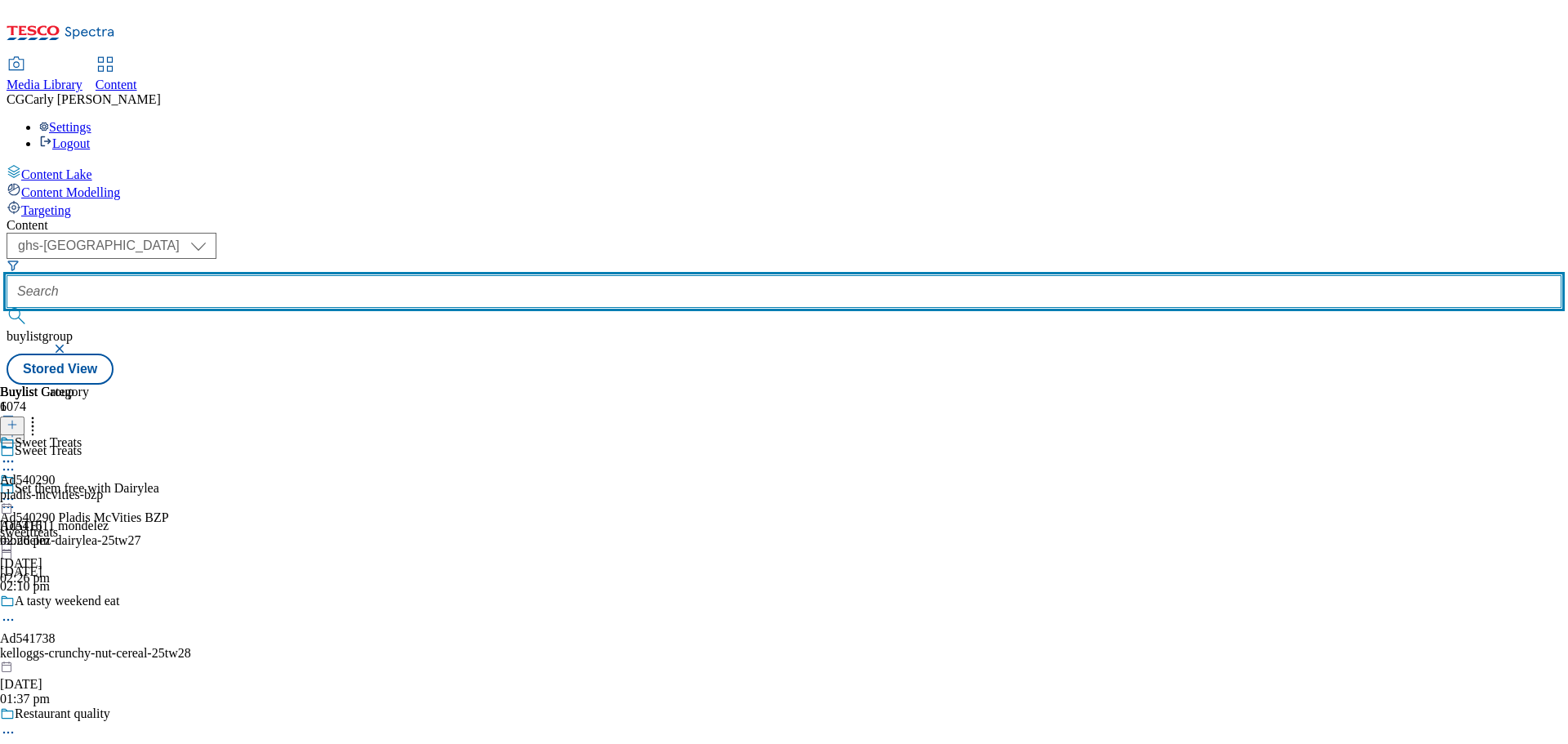
click at [398, 275] on input "text" at bounding box center [784, 291] width 1555 height 33
click at [409, 275] on input "text" at bounding box center [784, 291] width 1555 height 33
paste input "pladis-mcvities-bzp-5"
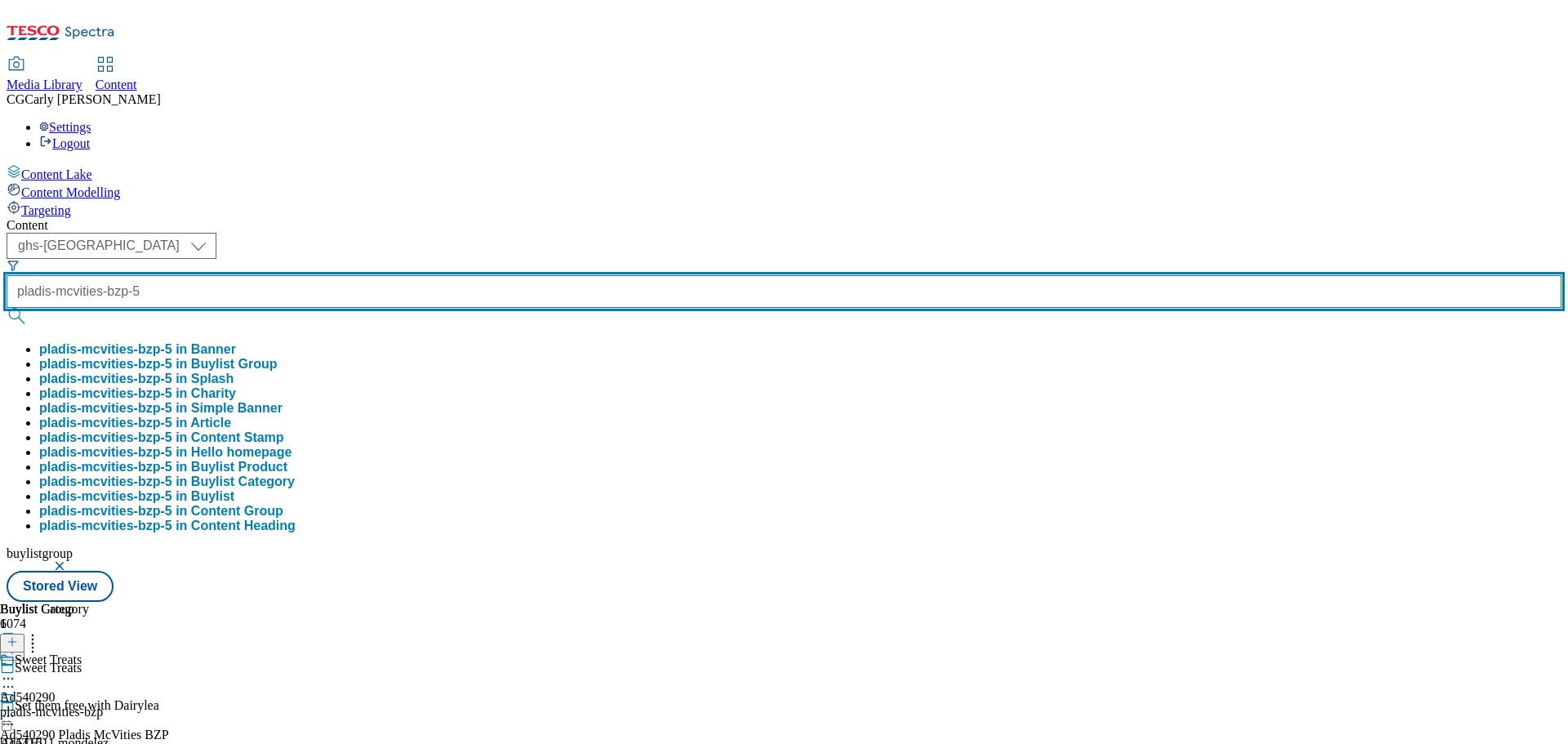
type input "pladis-mcvities-bzp-5"
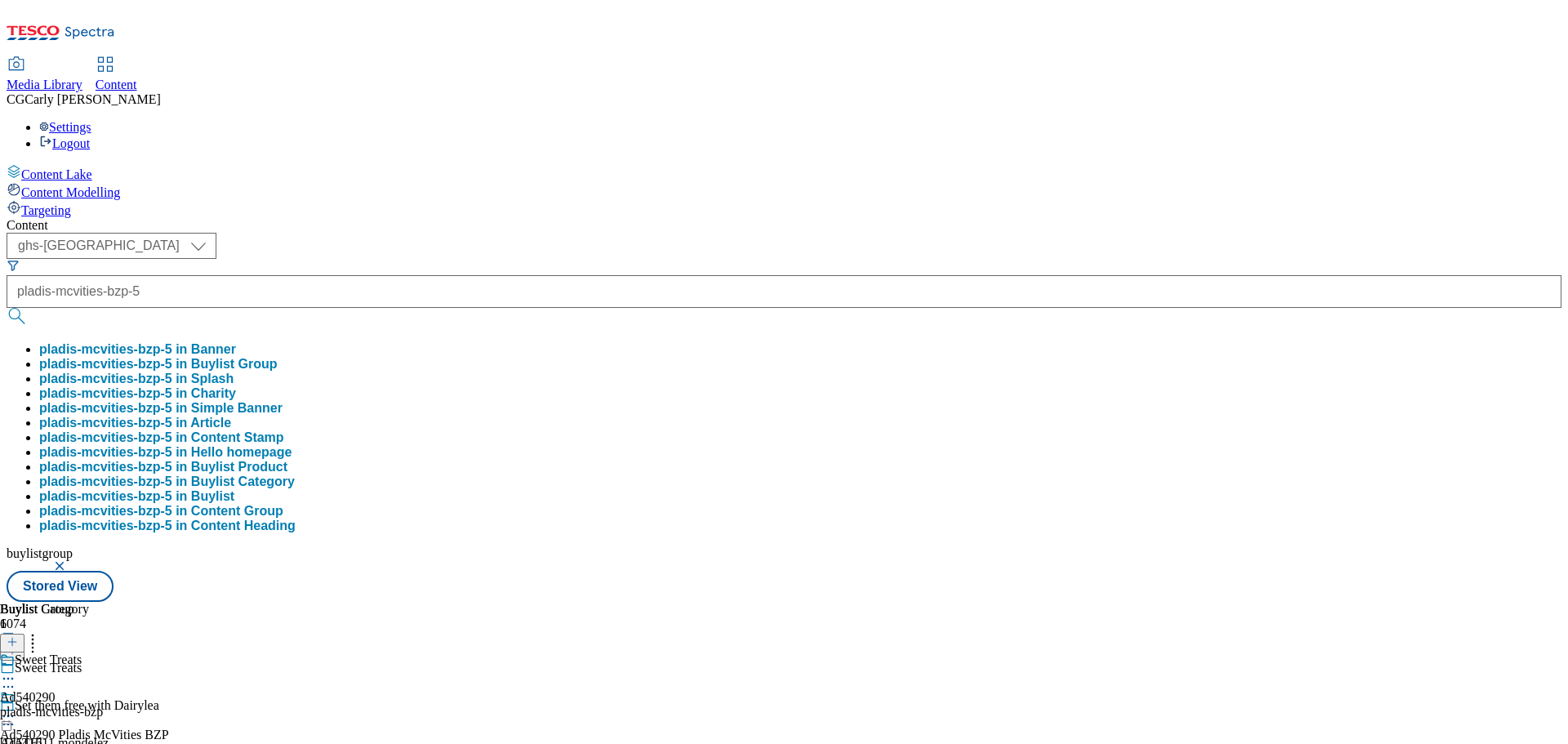
click at [278, 356] on button "pladis-mcvities-bzp-5 in Buylist Group" at bounding box center [158, 364] width 238 height 15
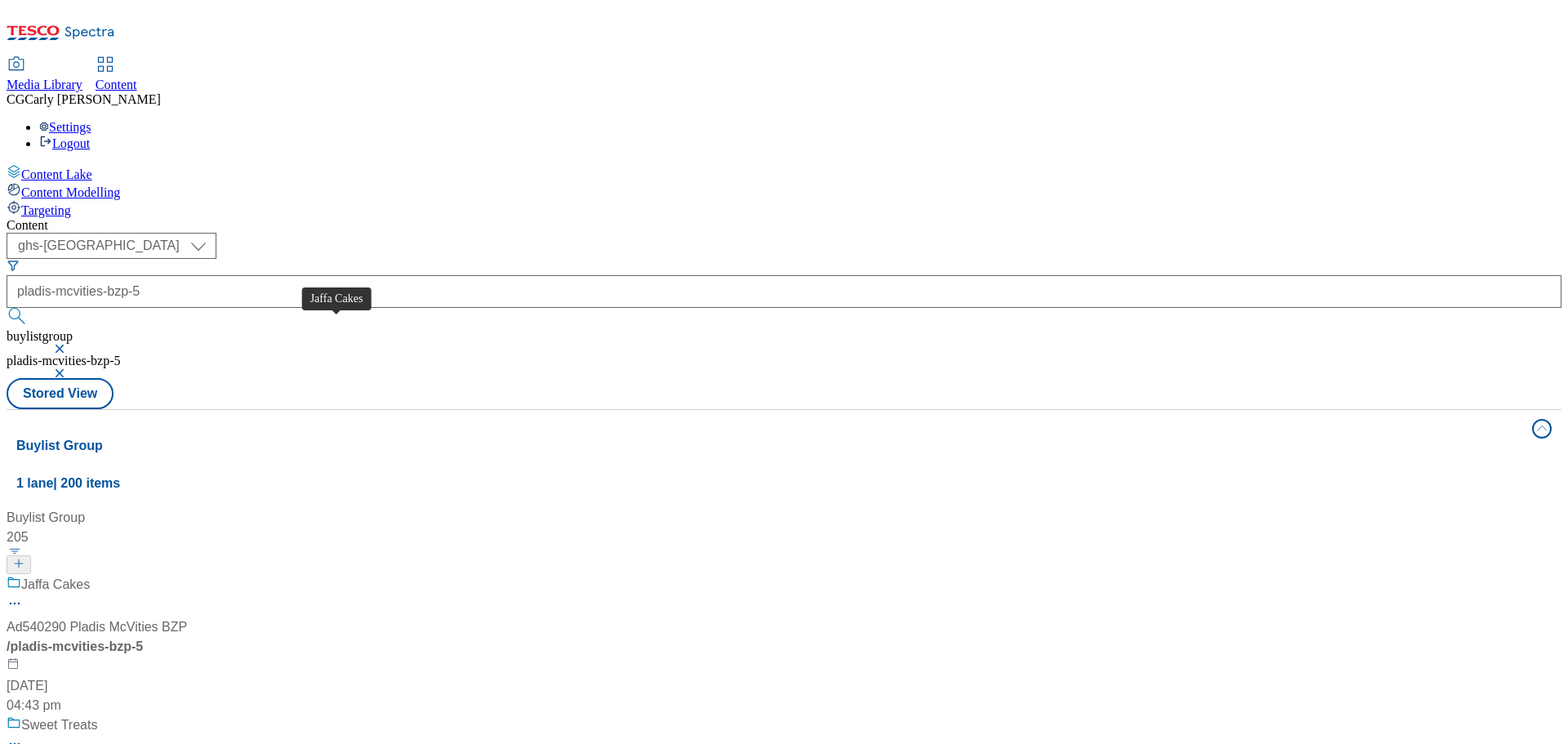
click at [90, 575] on div "Jaffa Cakes" at bounding box center [55, 584] width 69 height 20
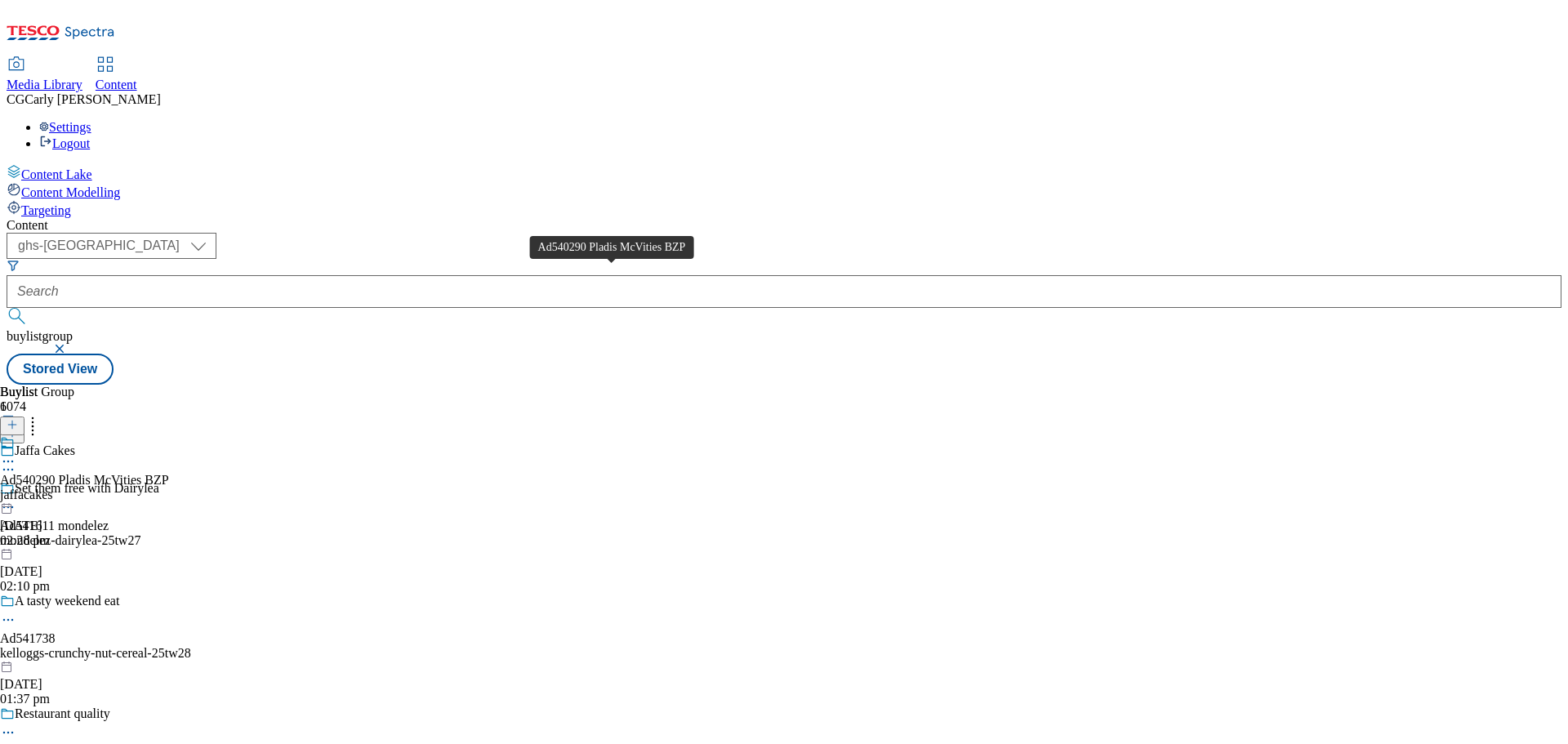
click at [169, 473] on div "Ad540290 Pladis McVities BZP" at bounding box center [84, 480] width 169 height 15
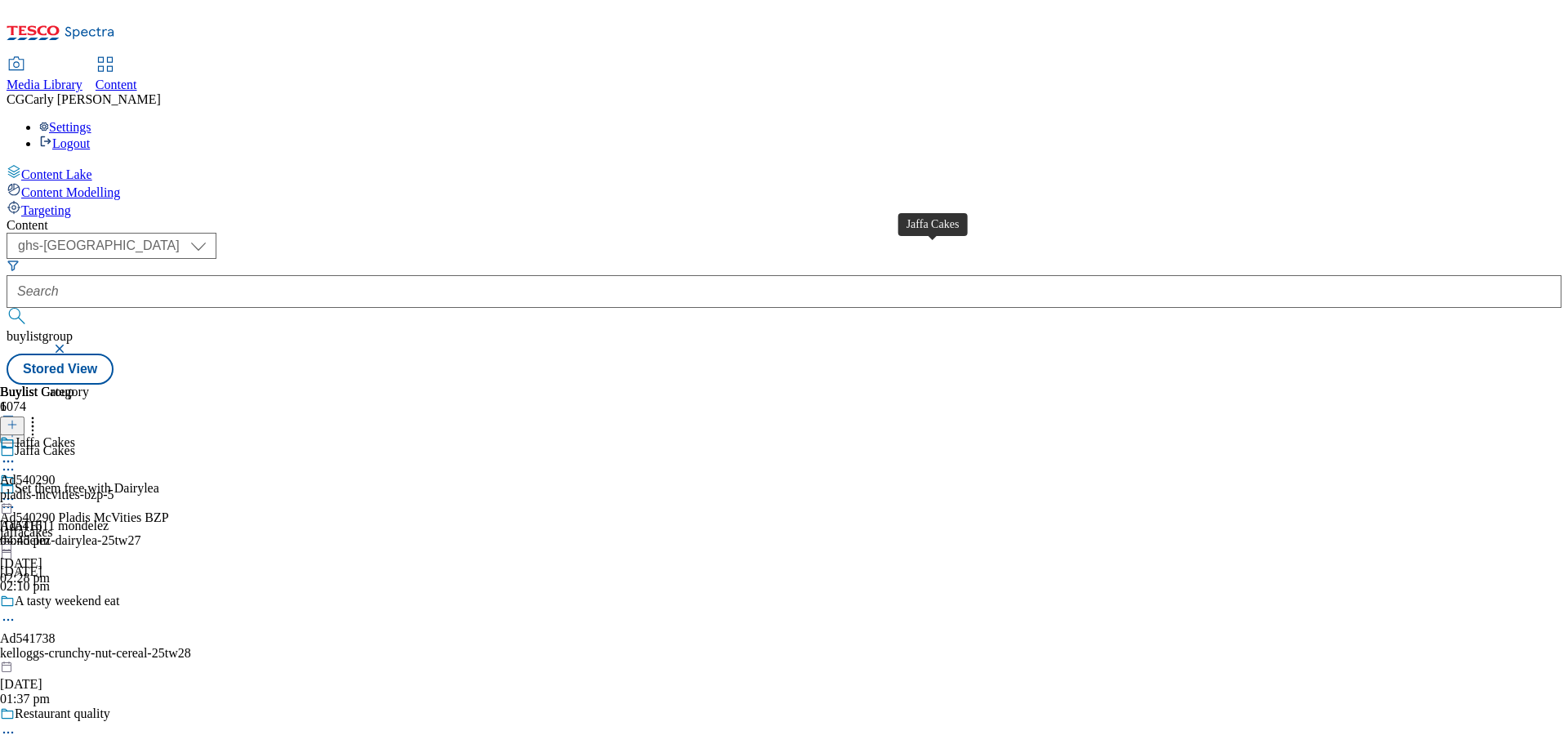
click at [75, 435] on div "Jaffa Cakes" at bounding box center [45, 442] width 61 height 15
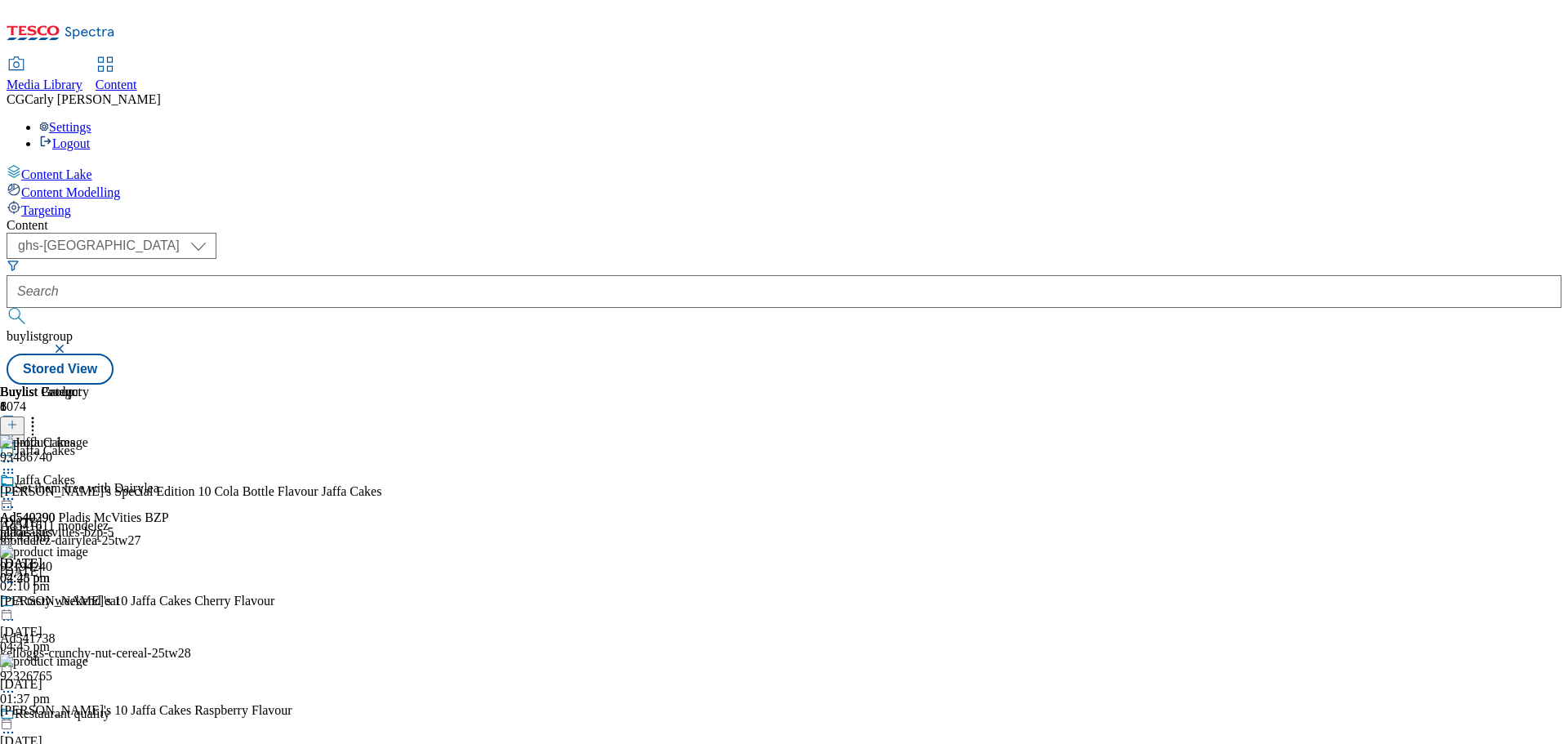
click at [25, 416] on button at bounding box center [12, 425] width 25 height 19
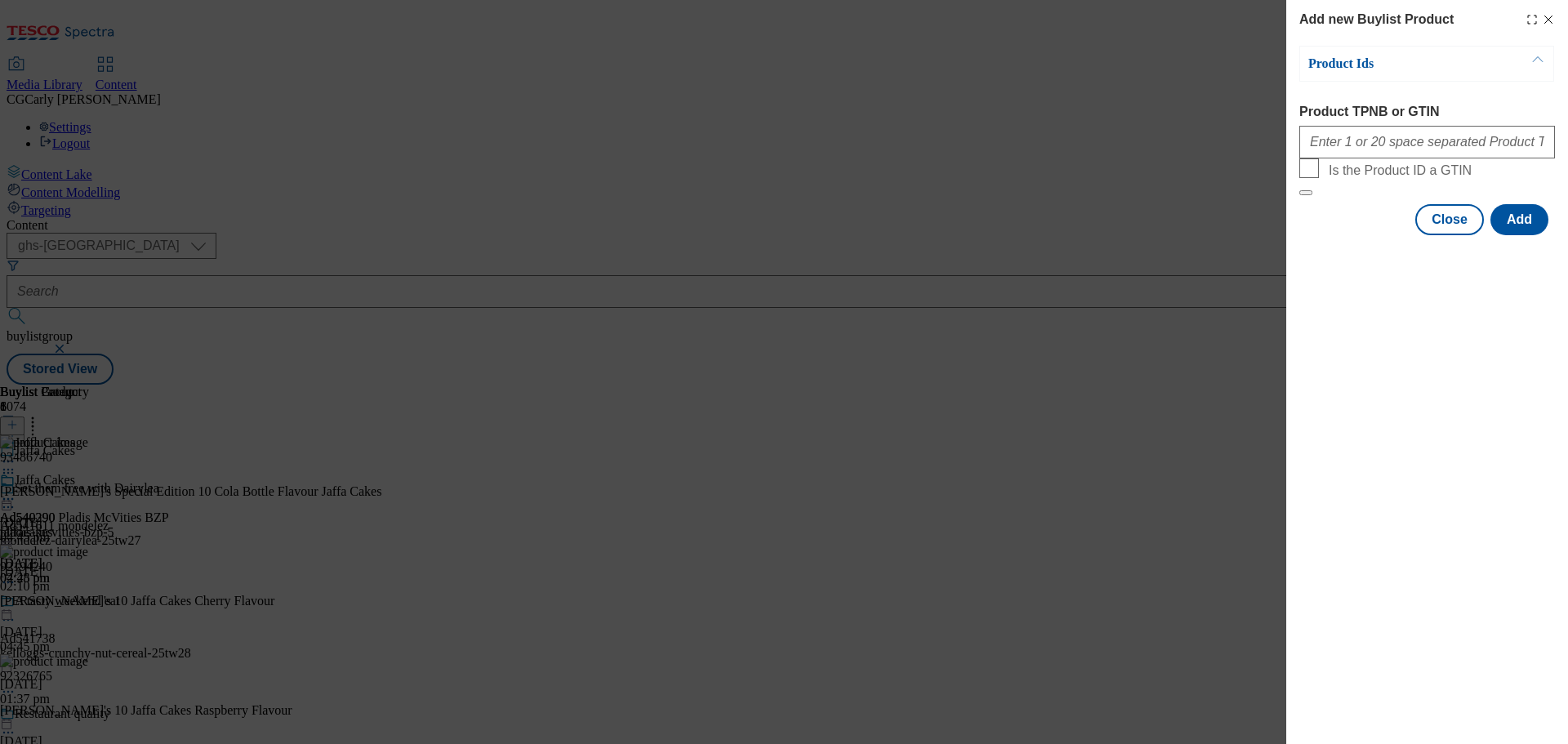
drag, startPoint x: 1546, startPoint y: 321, endPoint x: 1564, endPoint y: 347, distance: 31.6
click at [1549, 330] on div "Add new Buylist Product Product Ids Product TPNB or GTIN Is the Product ID a GT…" at bounding box center [1427, 372] width 282 height 744
click at [1414, 154] on input "Product TPNB or GTIN" at bounding box center [1427, 142] width 255 height 33
paste input "96719830 96923772 97068843"
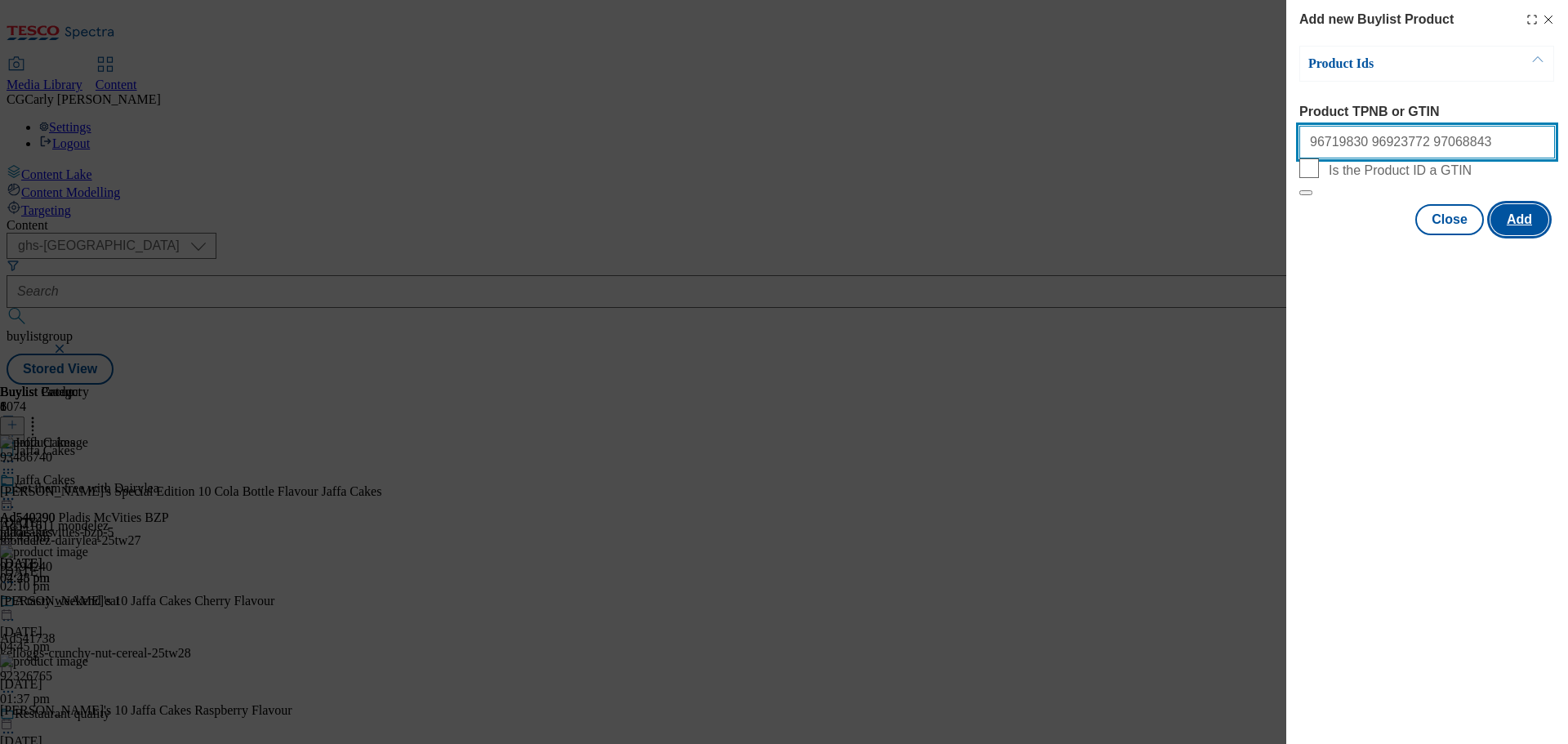
type input "96719830 96923772 97068843"
click at [1529, 235] on button "Add" at bounding box center [1519, 219] width 58 height 31
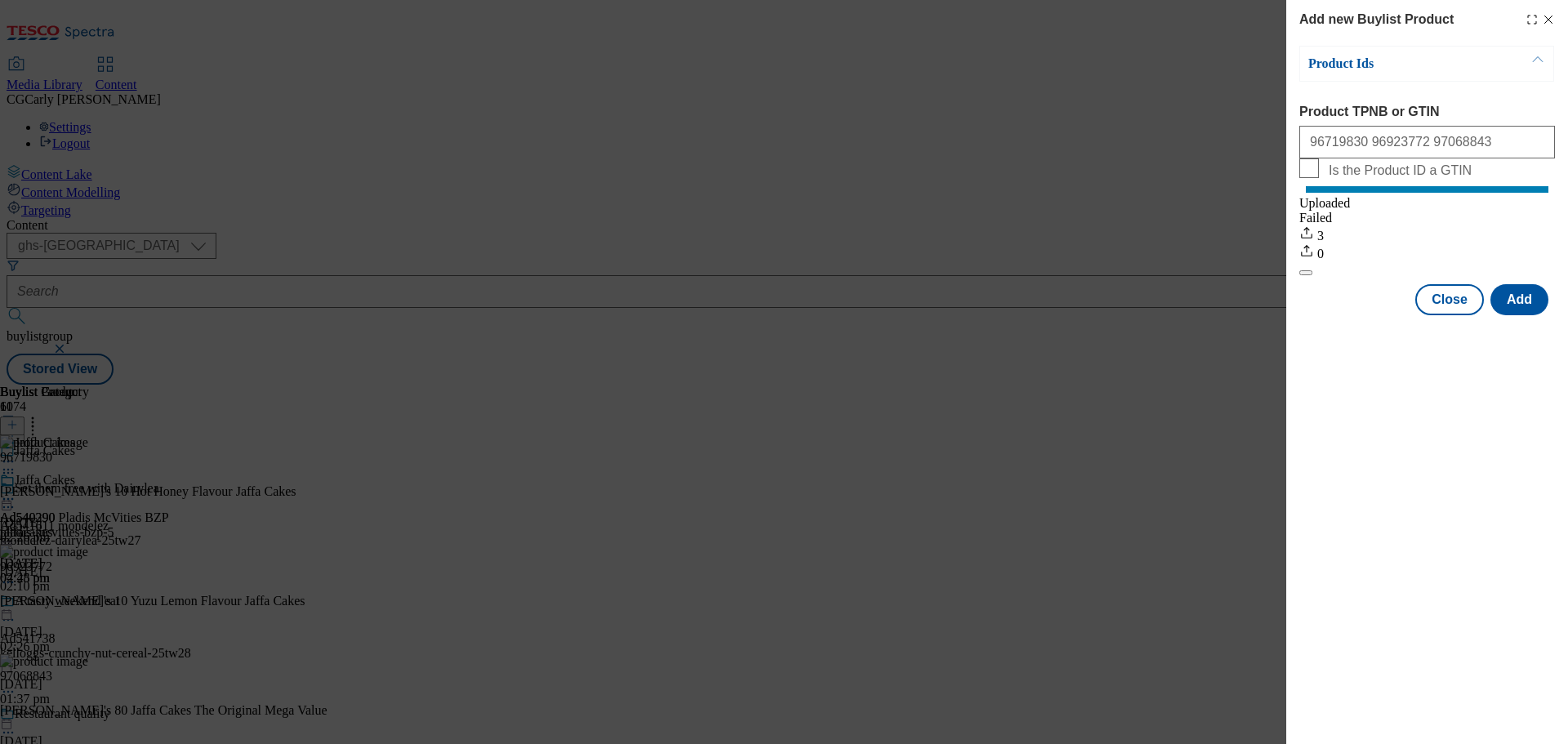
click at [1549, 18] on icon "Modal" at bounding box center [1548, 20] width 13 height 13
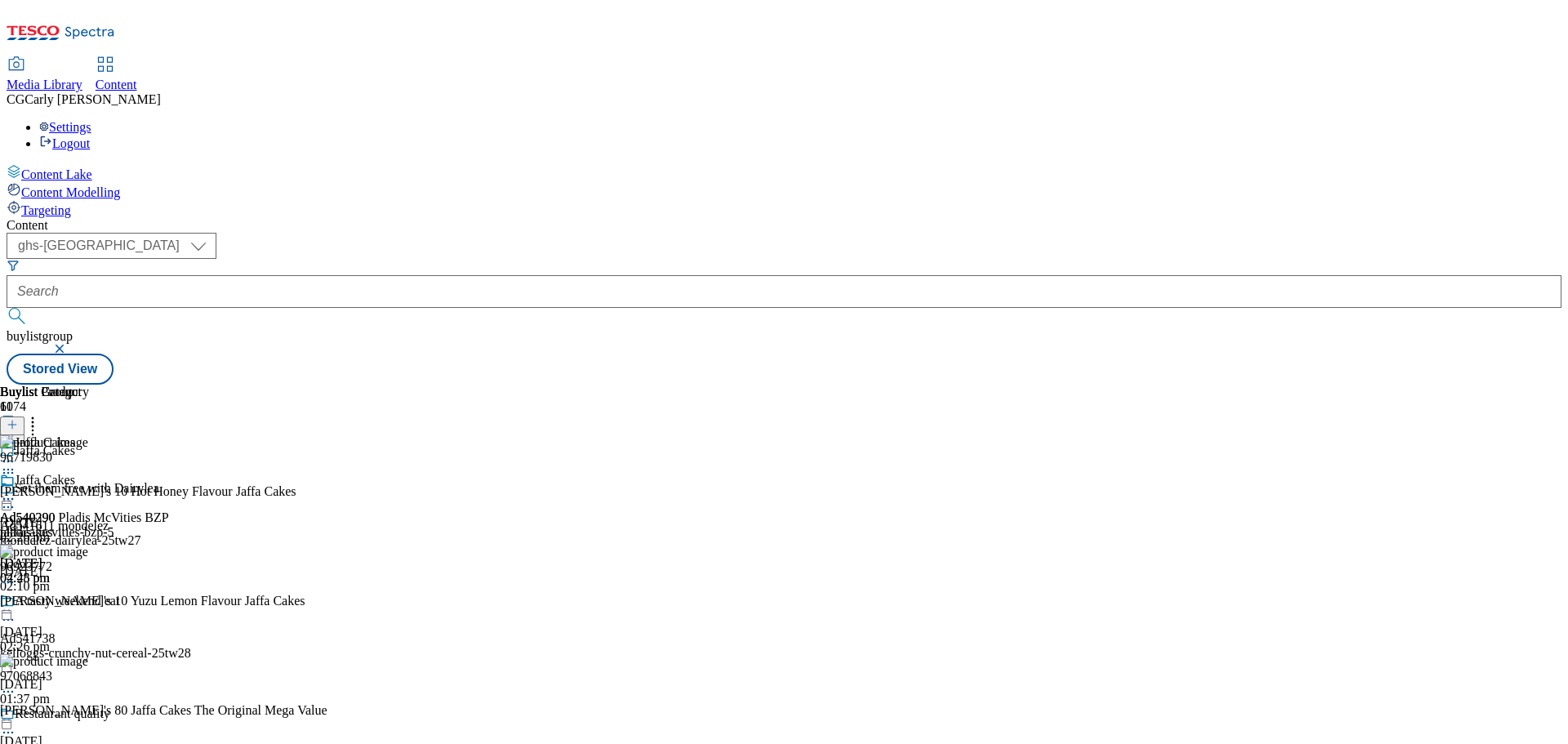
click at [169, 473] on div at bounding box center [84, 492] width 169 height 38
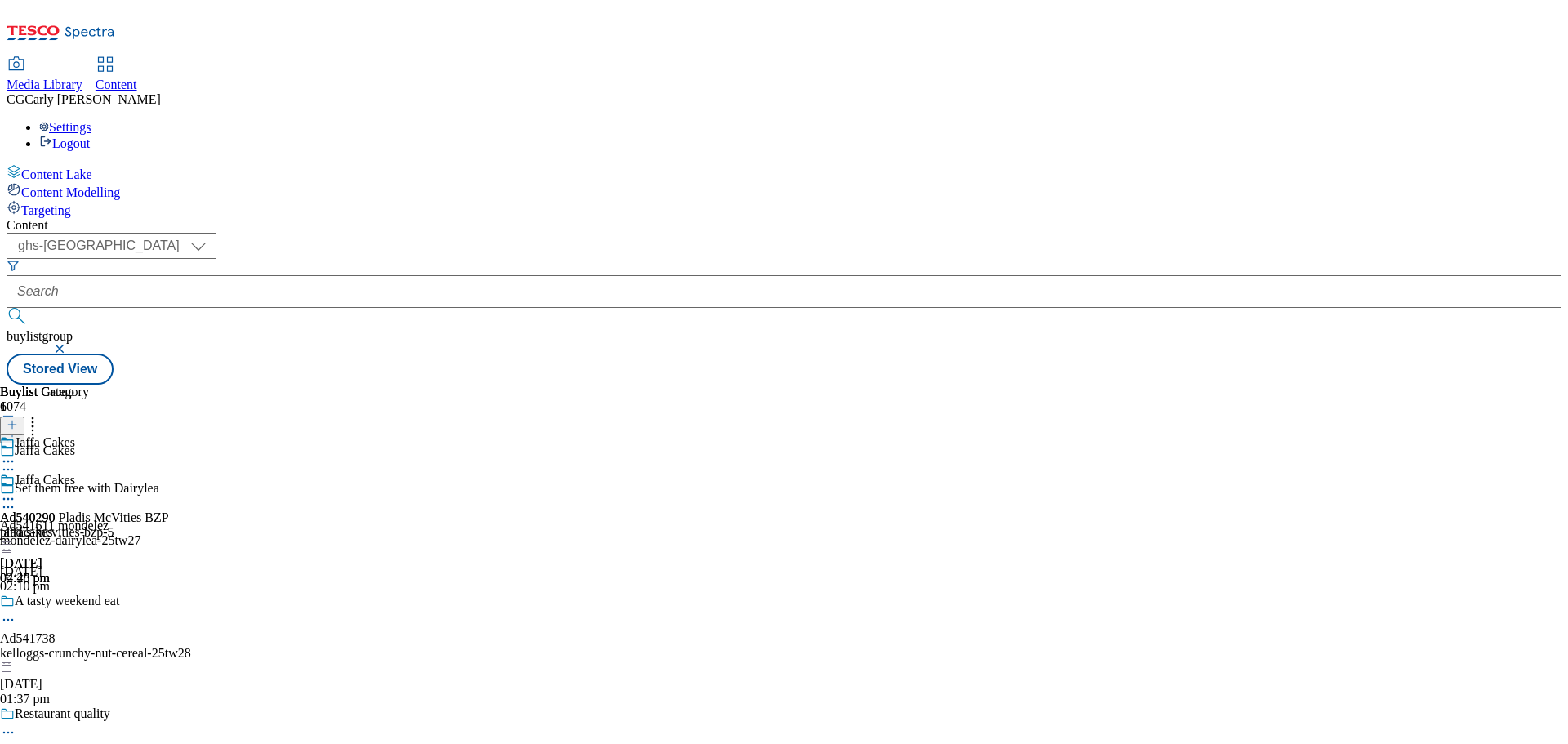
click at [16, 491] on icon at bounding box center [8, 498] width 16 height 16
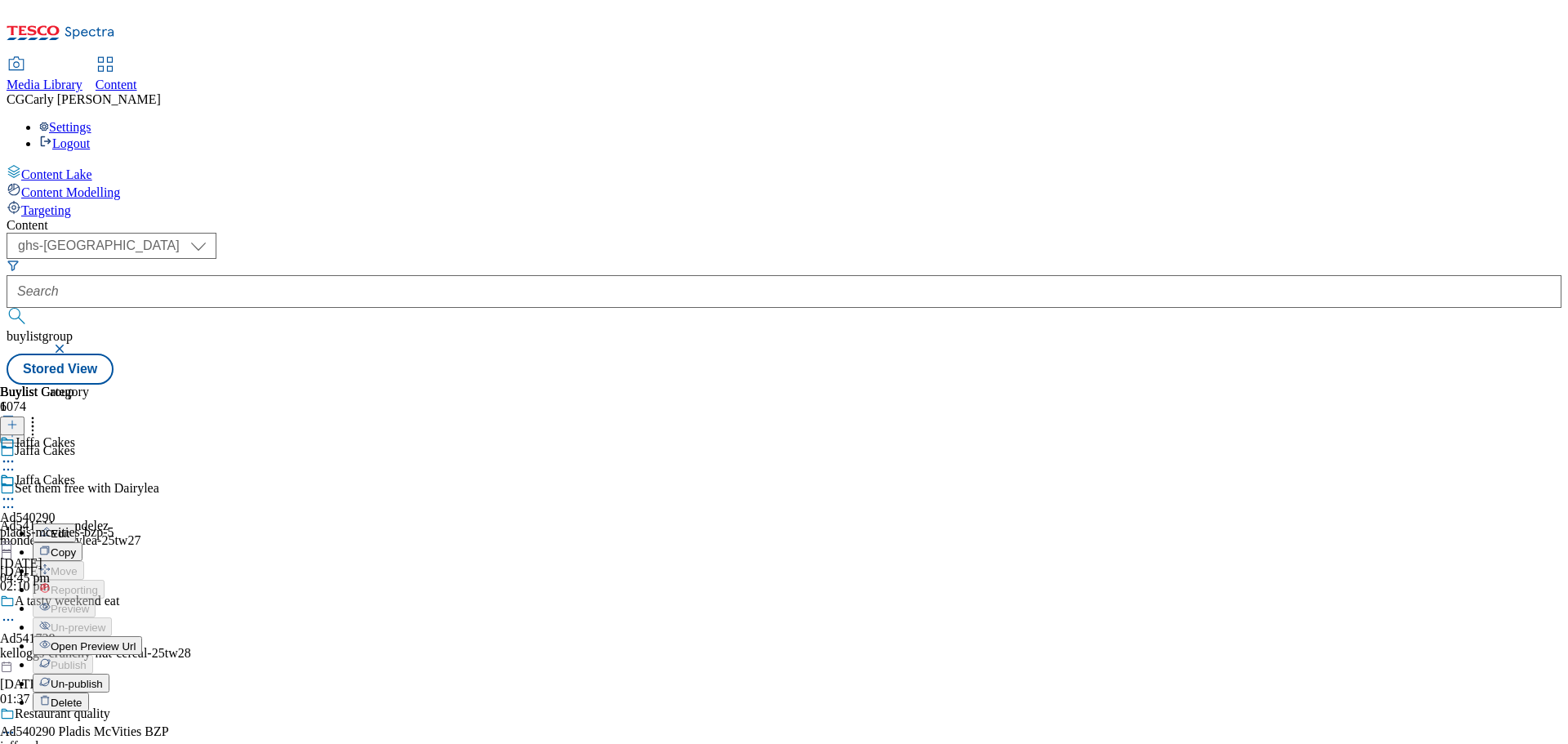
click at [103, 678] on span "Un-publish" at bounding box center [77, 683] width 52 height 12
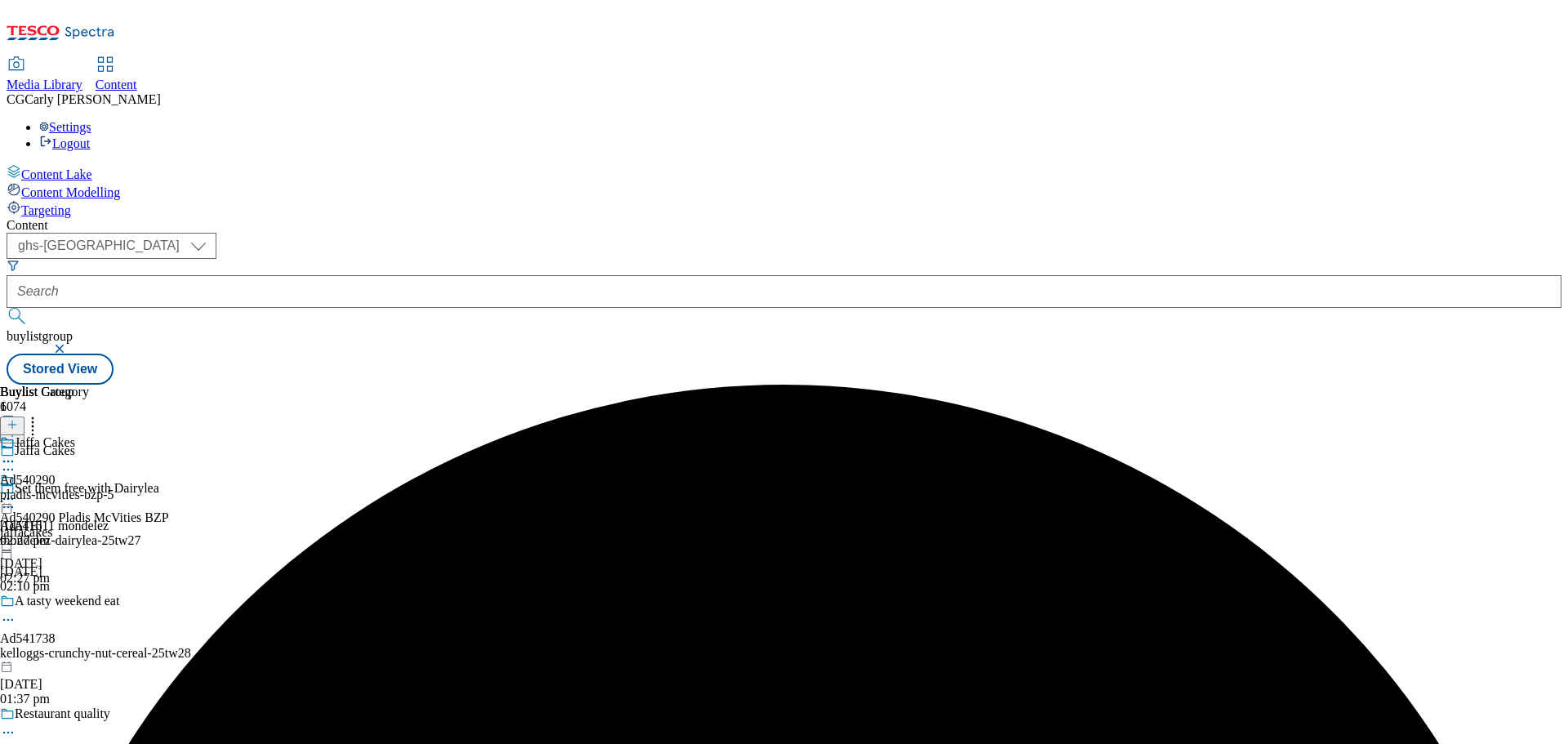
click at [16, 491] on icon at bounding box center [8, 498] width 16 height 16
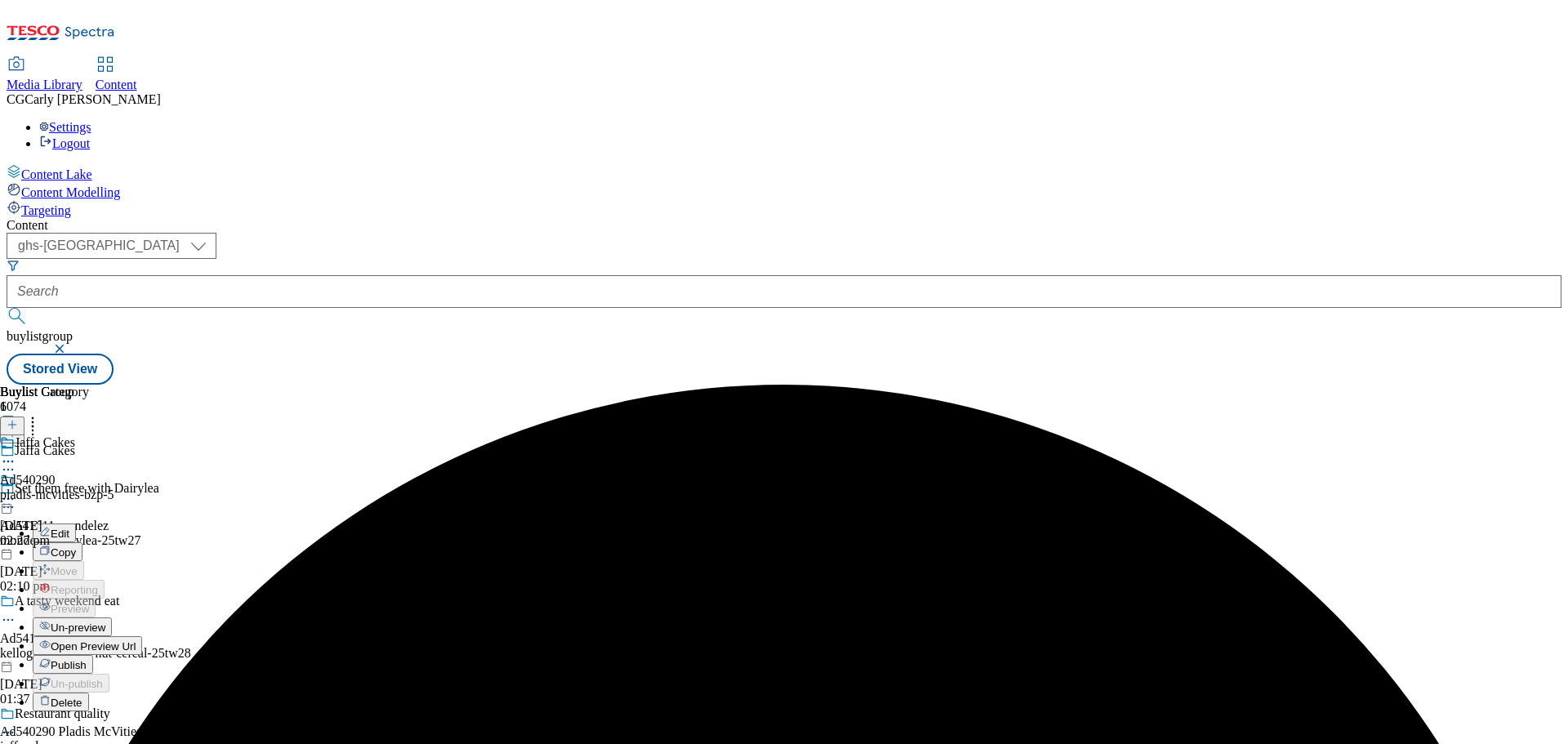
click at [105, 621] on span "Un-preview" at bounding box center [78, 627] width 55 height 12
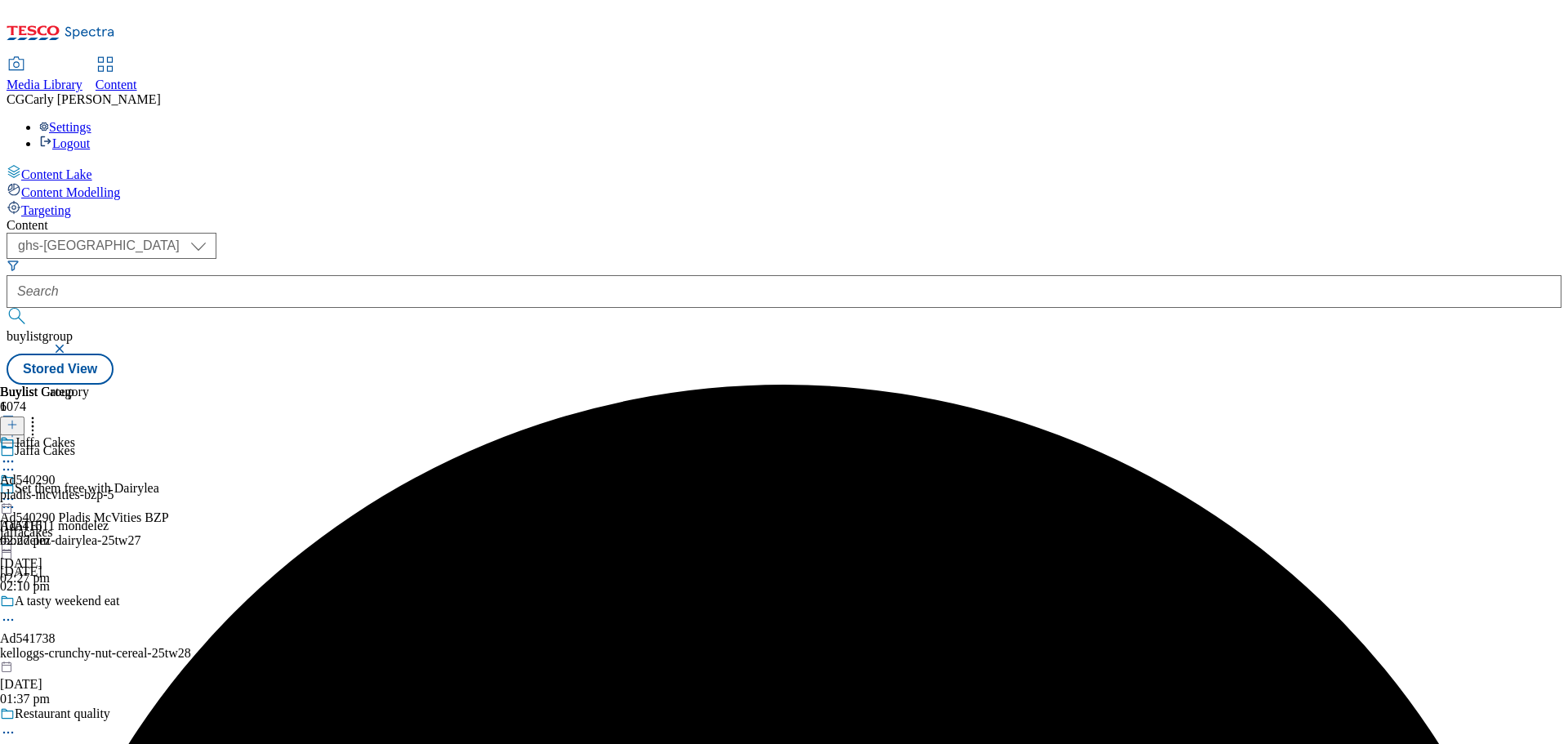
click at [16, 491] on icon at bounding box center [8, 498] width 16 height 16
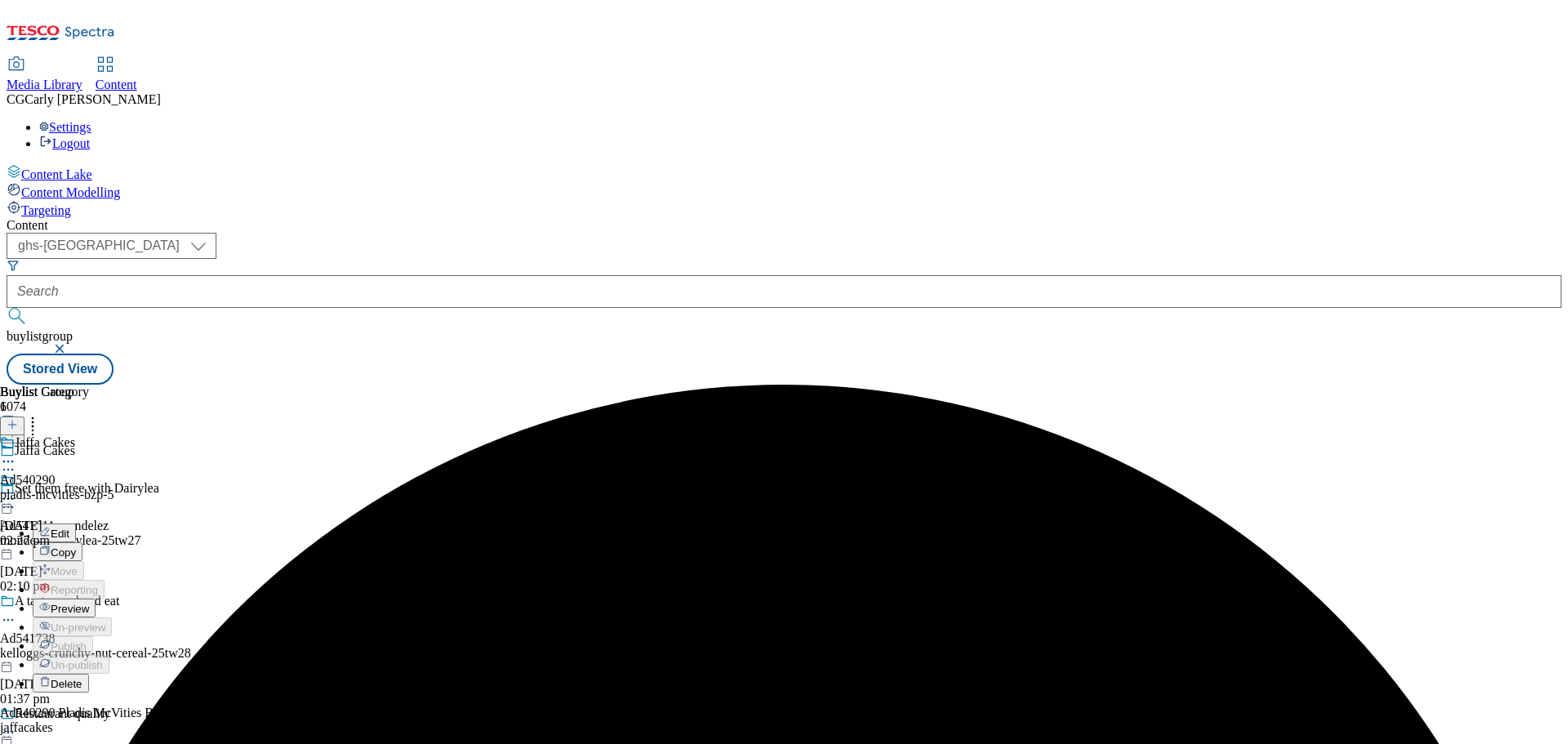
click at [96, 598] on button "Preview" at bounding box center [64, 608] width 62 height 19
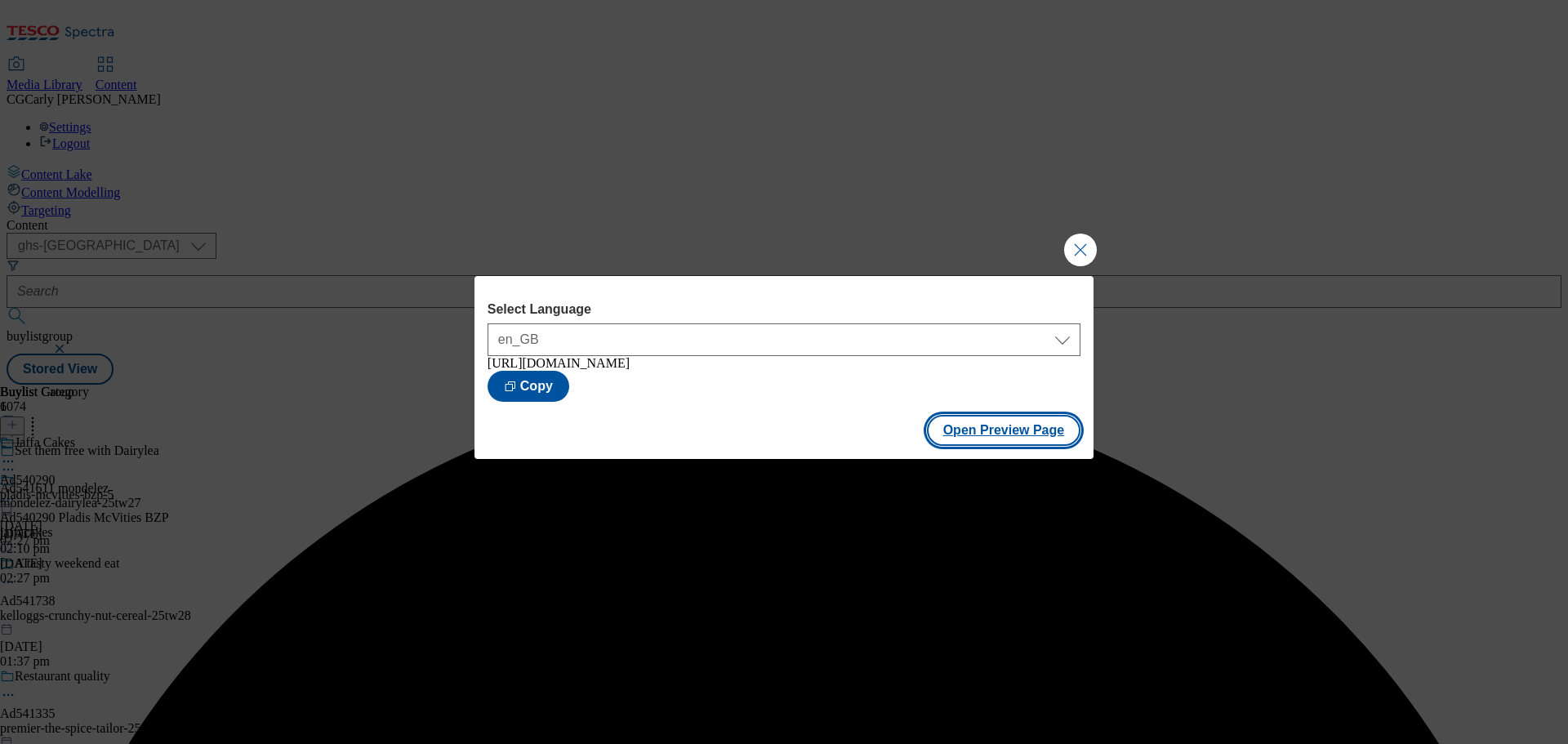
click at [999, 436] on button "Open Preview Page" at bounding box center [1003, 430] width 154 height 31
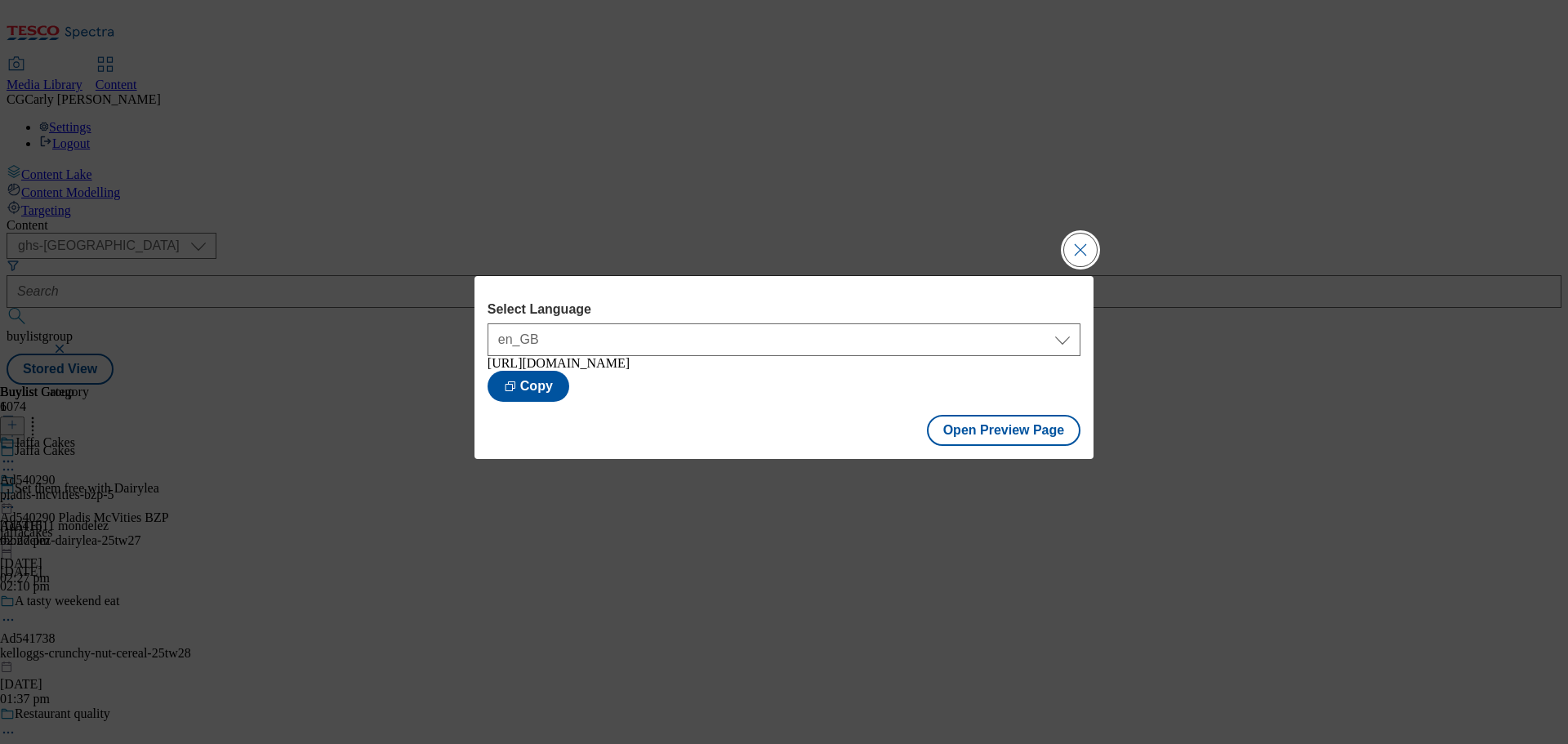
click at [1079, 234] on button "Close Modal" at bounding box center [1080, 250] width 33 height 33
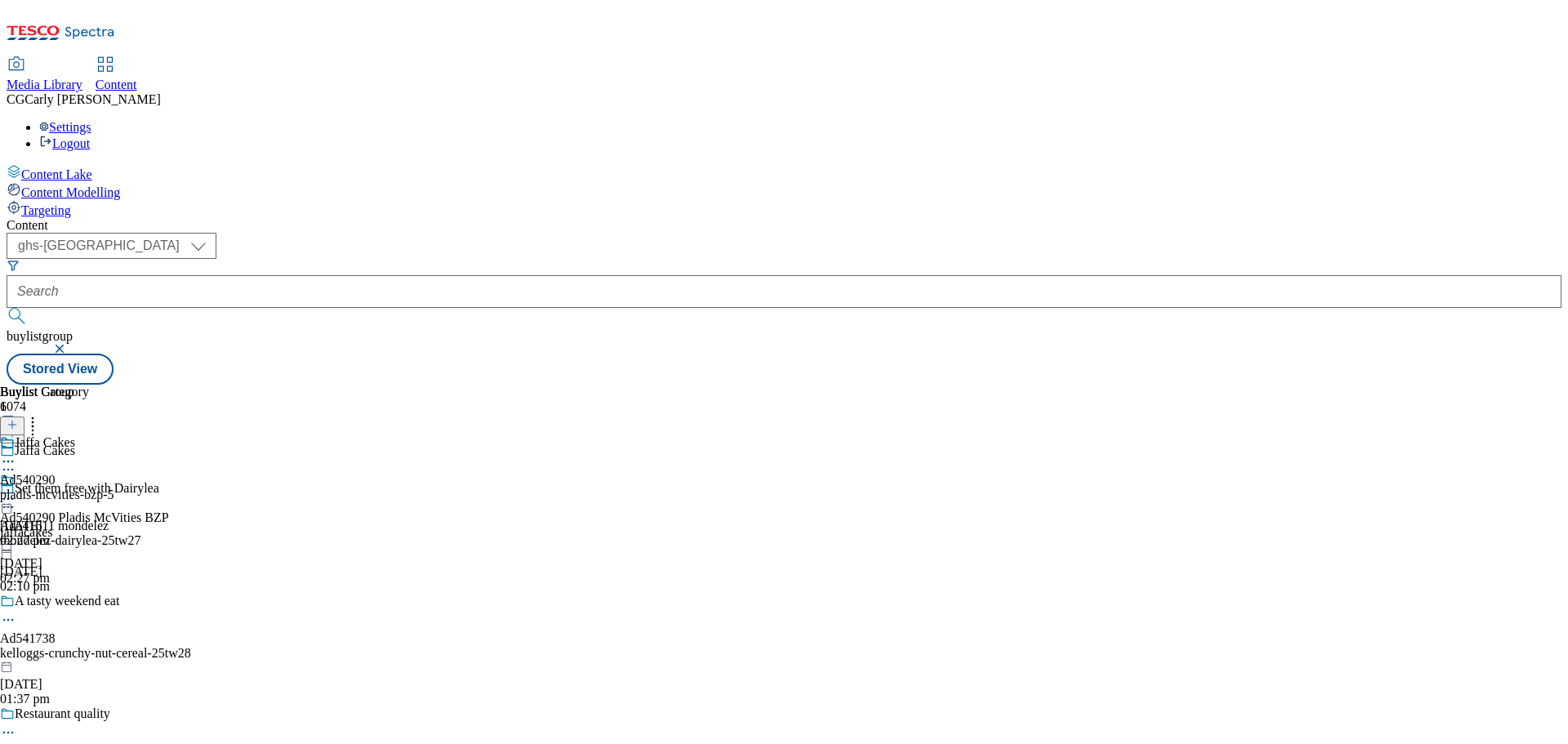
click at [169, 473] on div "Ad540290 Pladis McVities BZP jaffacakes 28 Aug 2025 02:27 pm" at bounding box center [84, 528] width 169 height 112
click at [16, 491] on icon at bounding box center [8, 498] width 16 height 16
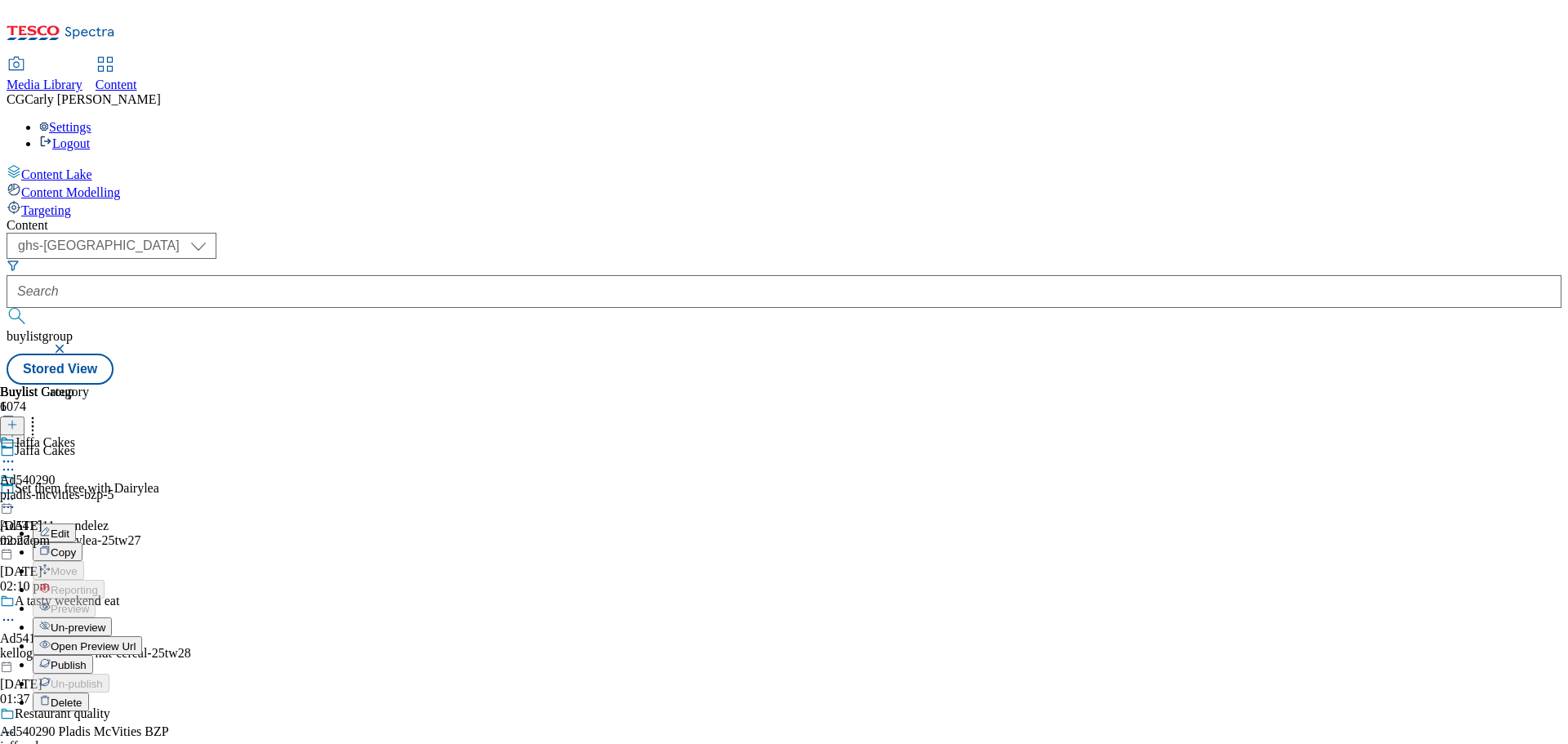
click at [87, 659] on span "Publish" at bounding box center [69, 665] width 36 height 12
